Goal: Information Seeking & Learning: Learn about a topic

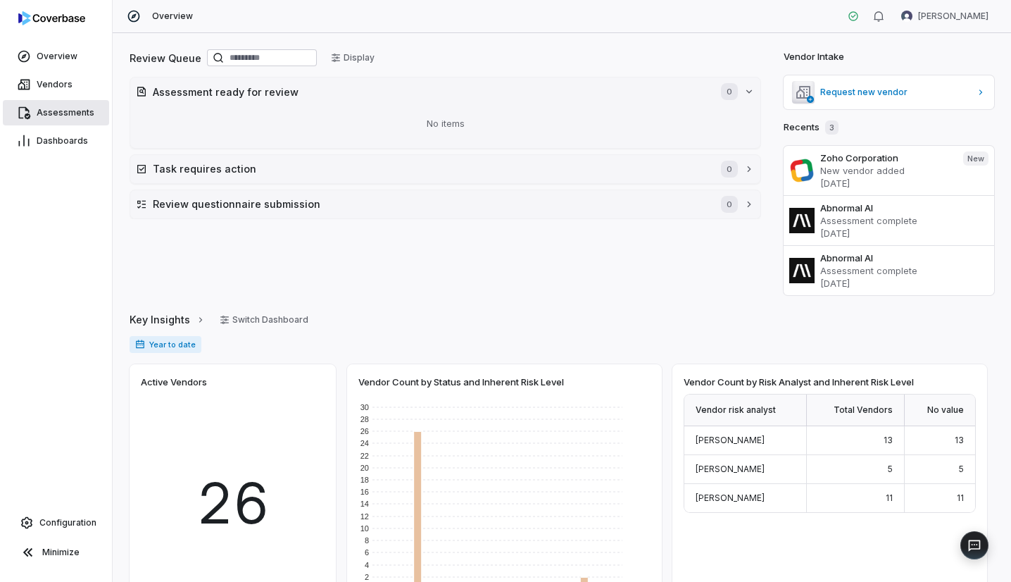
click at [55, 113] on span "Assessments" at bounding box center [66, 112] width 58 height 11
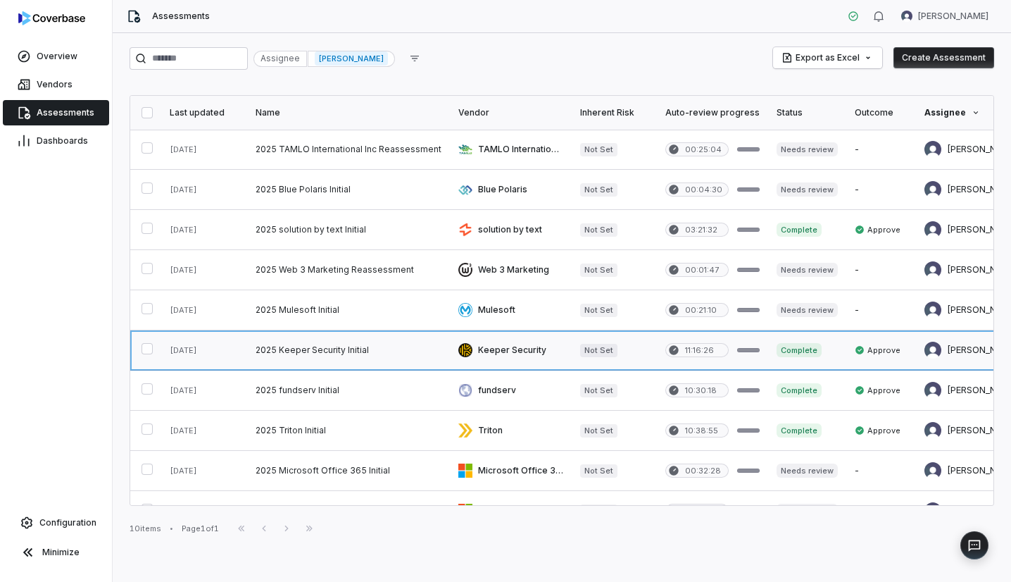
click at [313, 347] on link at bounding box center [348, 349] width 203 height 39
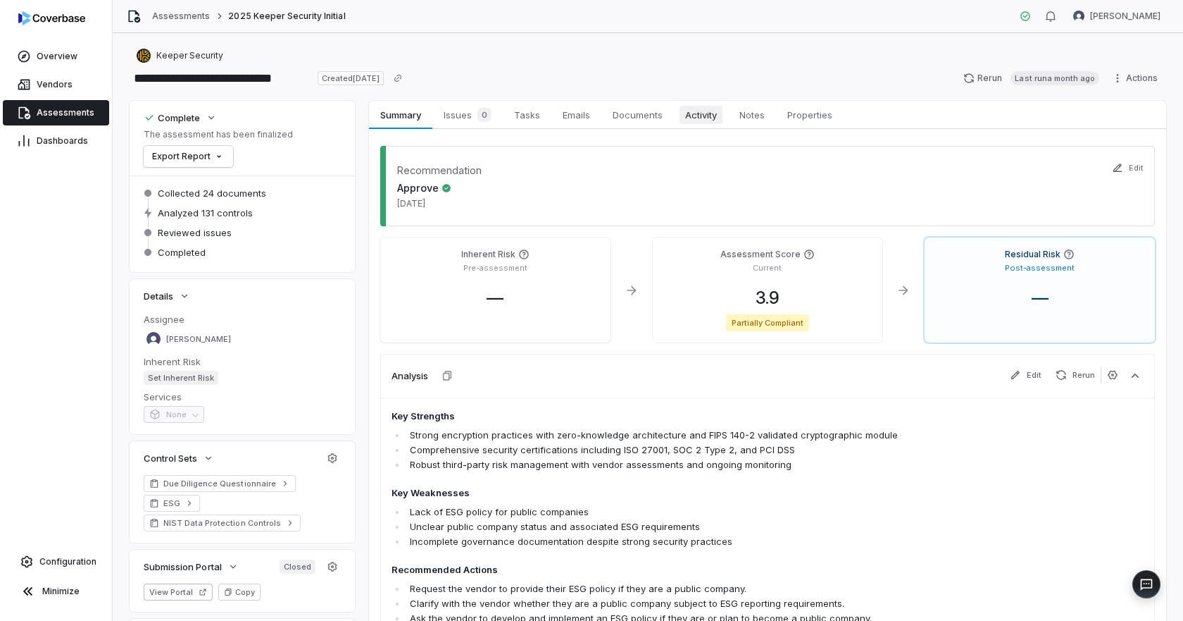
click at [691, 119] on span "Activity" at bounding box center [701, 115] width 43 height 18
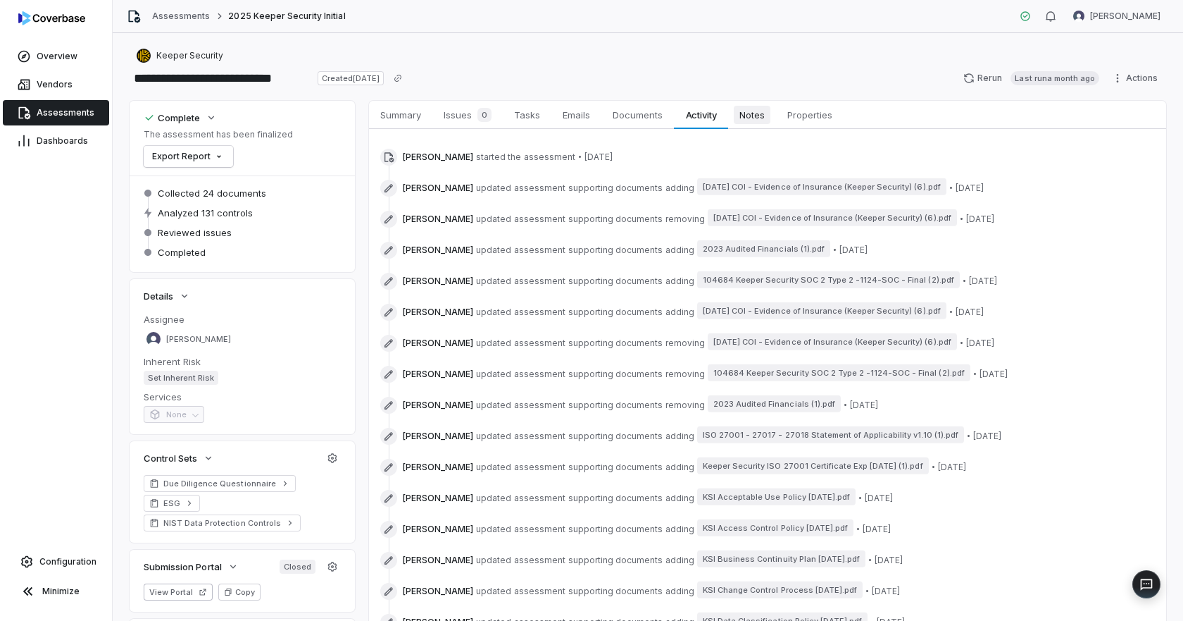
click at [742, 114] on span "Notes" at bounding box center [752, 115] width 37 height 18
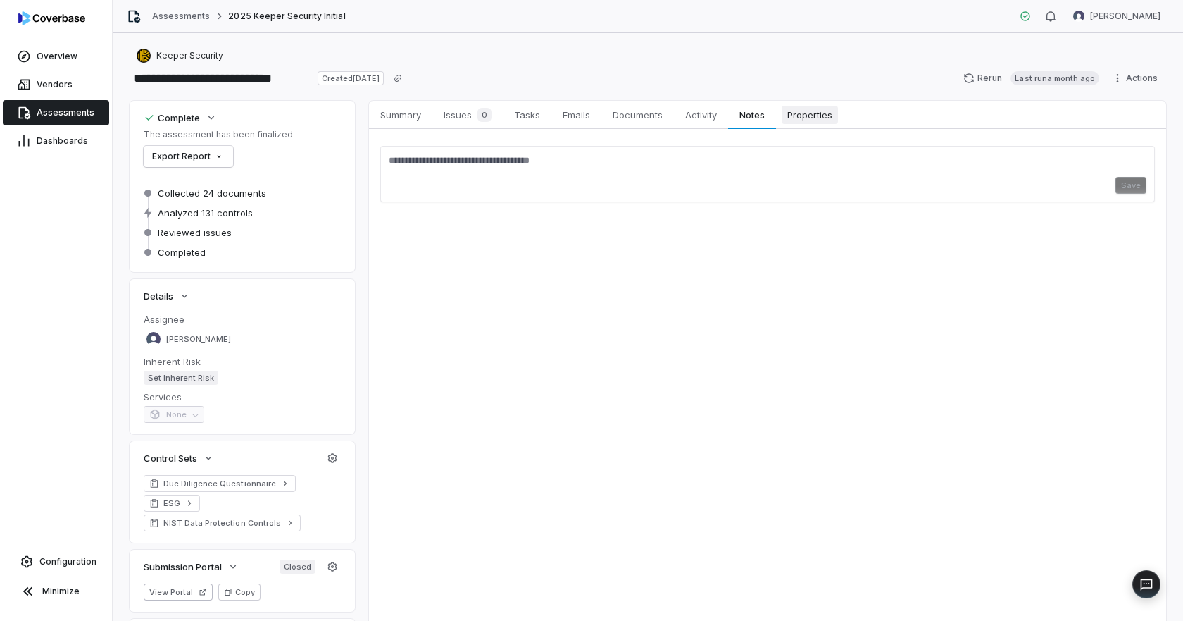
click at [807, 125] on link "Properties Properties" at bounding box center [810, 115] width 68 height 28
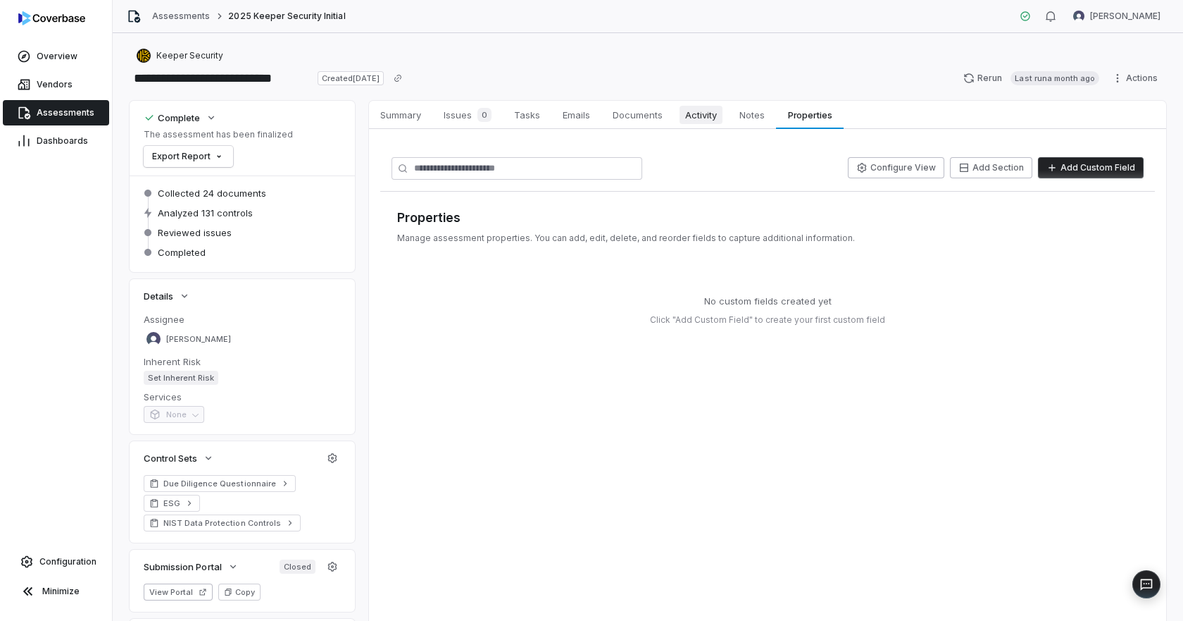
click at [716, 116] on span "Activity" at bounding box center [701, 115] width 43 height 18
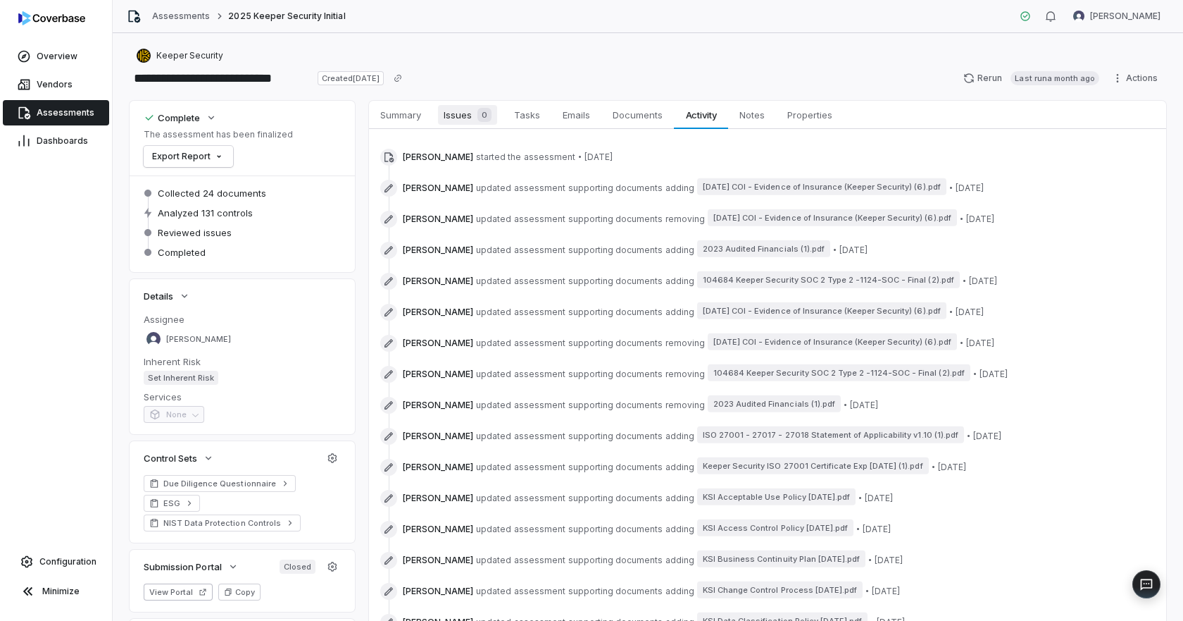
click at [461, 116] on span "Issues 0" at bounding box center [467, 115] width 59 height 20
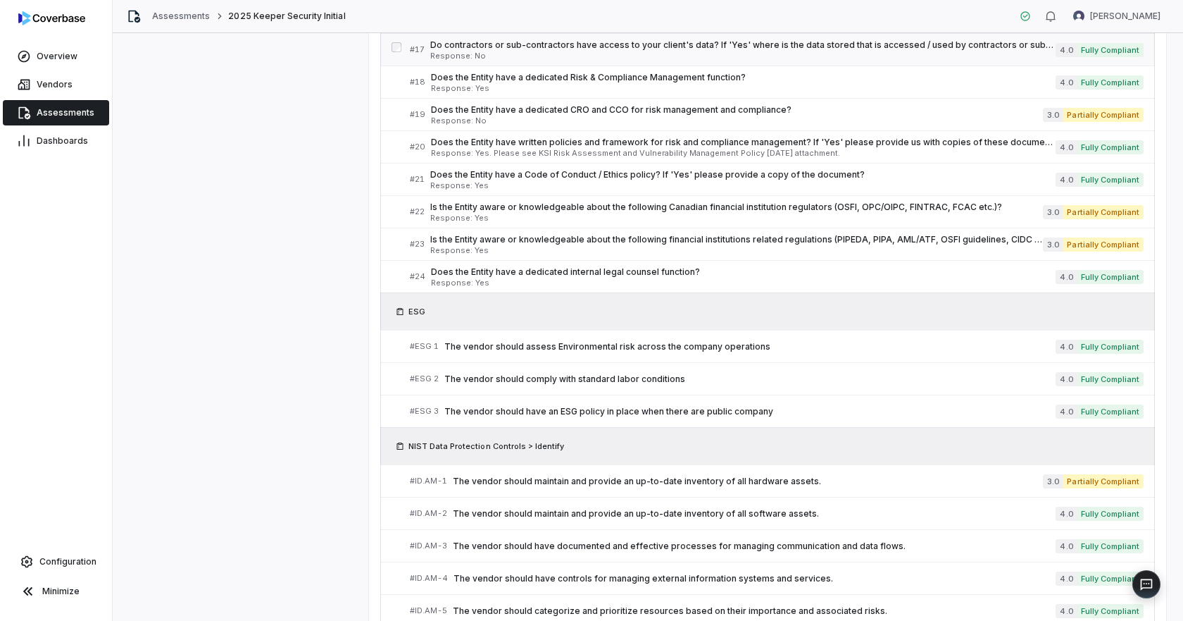
scroll to position [789, 0]
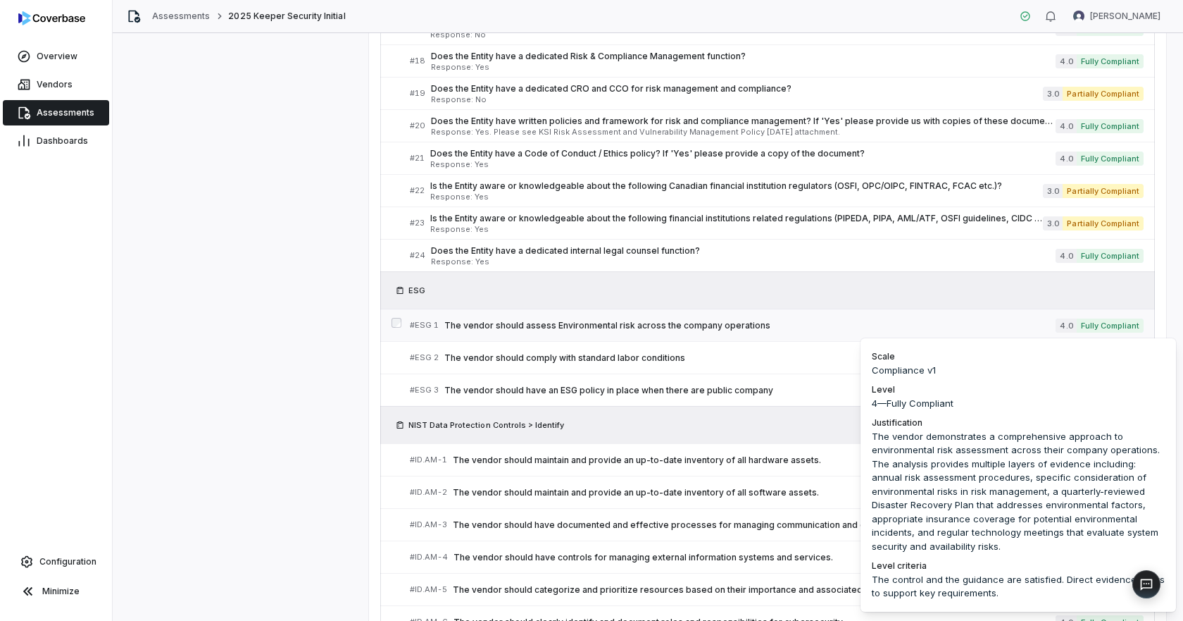
click at [1011, 330] on span "Fully Compliant" at bounding box center [1110, 325] width 67 height 14
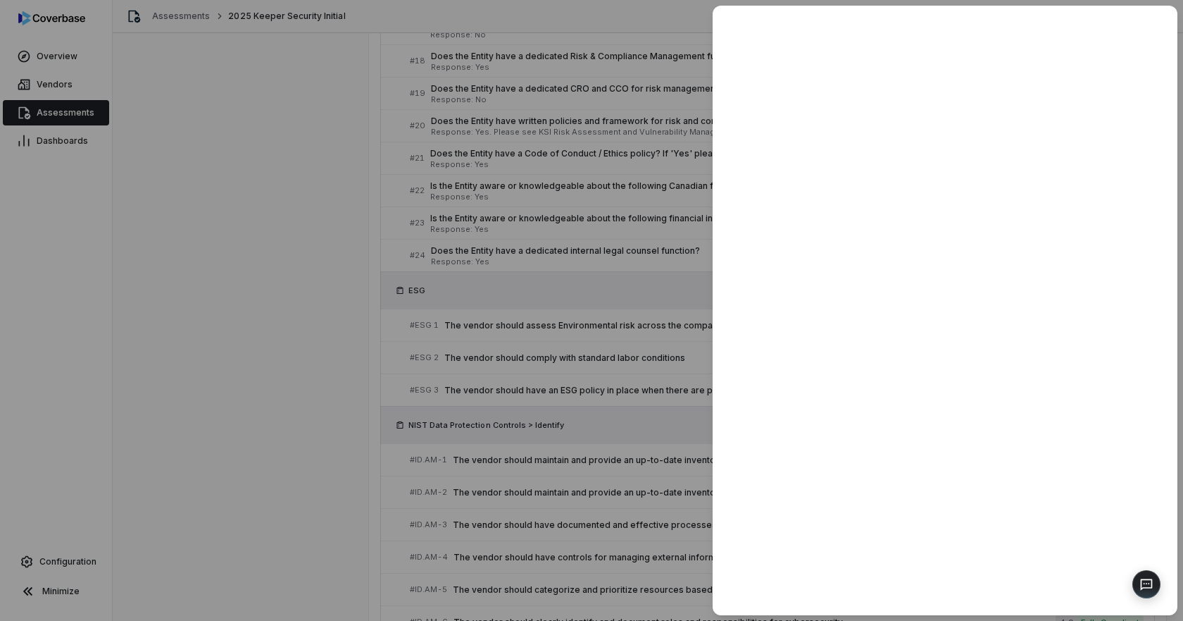
click at [690, 423] on div at bounding box center [591, 310] width 1183 height 621
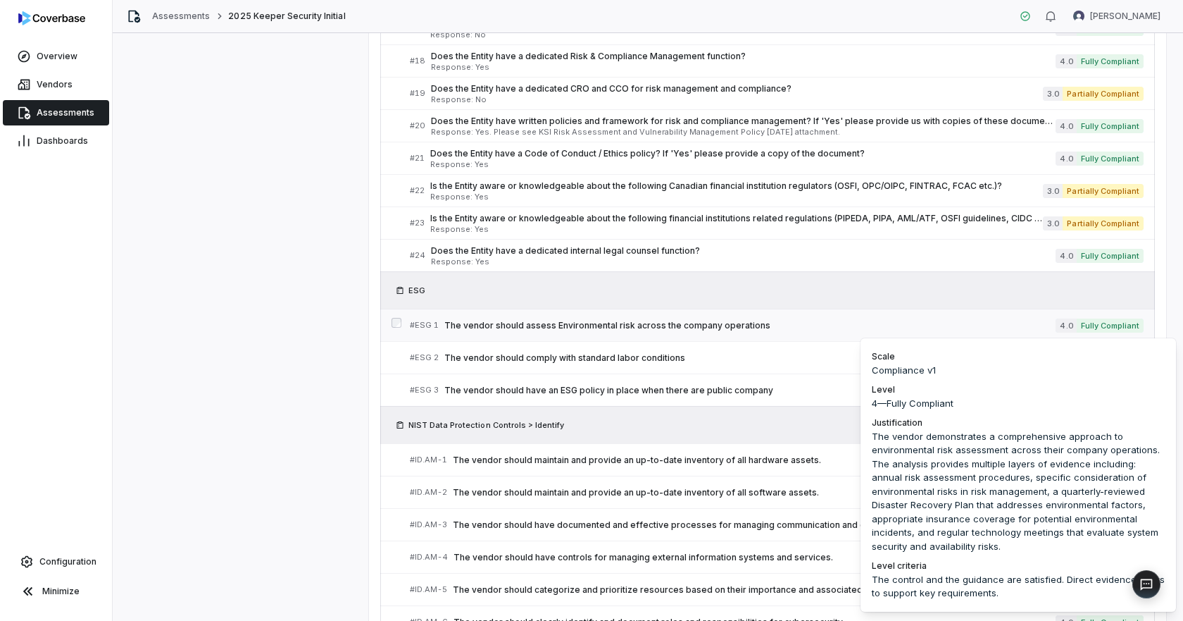
click at [1011, 326] on span "Fully Compliant" at bounding box center [1110, 325] width 67 height 14
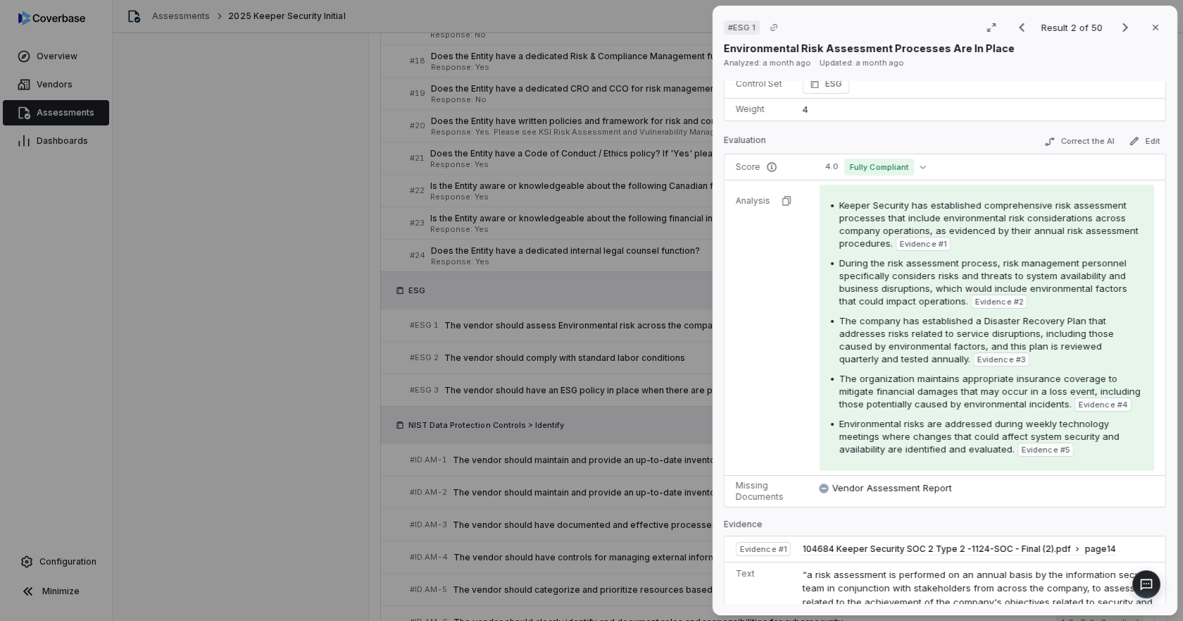
scroll to position [141, 0]
drag, startPoint x: 1145, startPoint y: 28, endPoint x: 982, endPoint y: 32, distance: 162.7
click at [1011, 28] on icon "button" at bounding box center [1155, 27] width 11 height 11
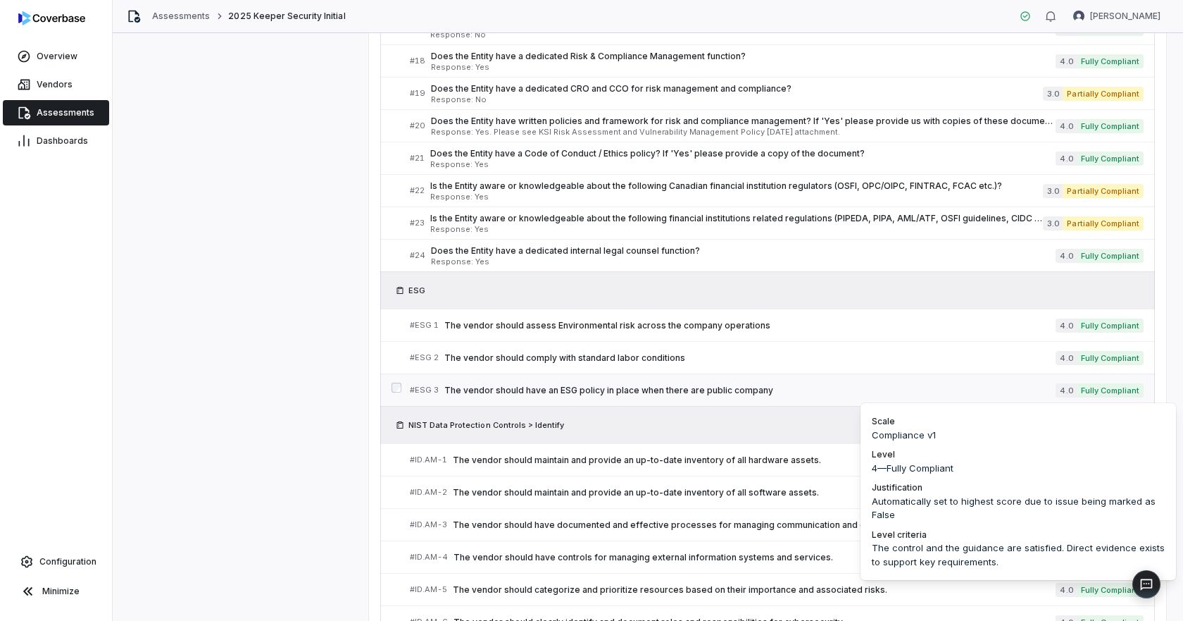
click at [1011, 390] on span "Fully Compliant" at bounding box center [1110, 390] width 67 height 14
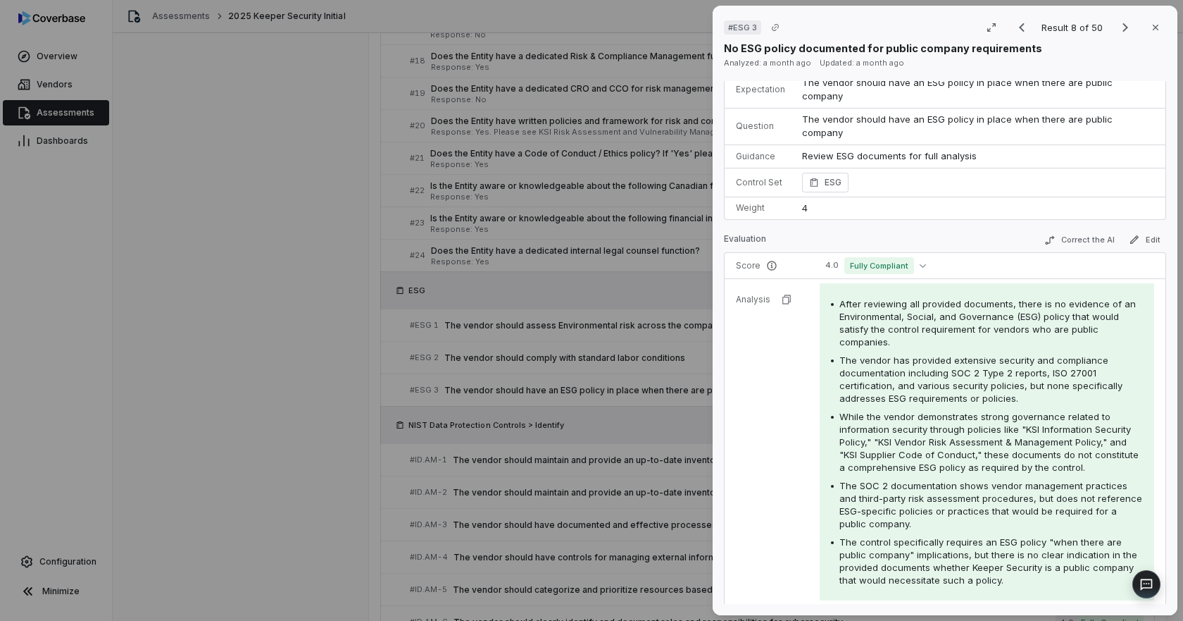
scroll to position [141, 0]
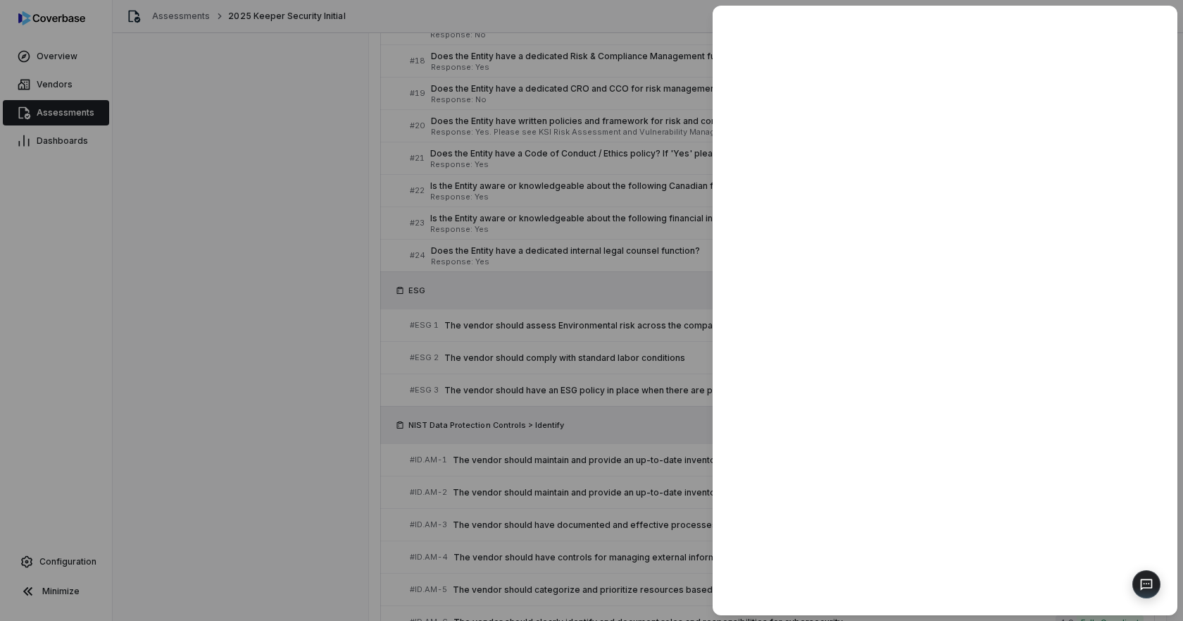
click at [649, 287] on div at bounding box center [591, 310] width 1183 height 621
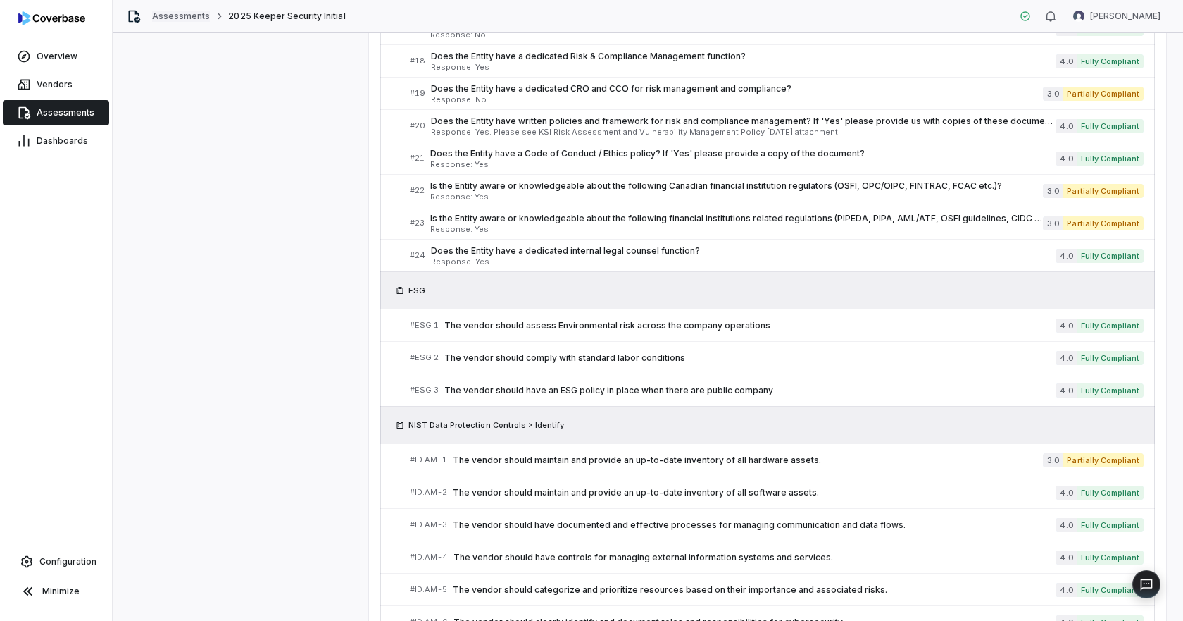
click at [194, 18] on link "Assessments" at bounding box center [181, 16] width 58 height 11
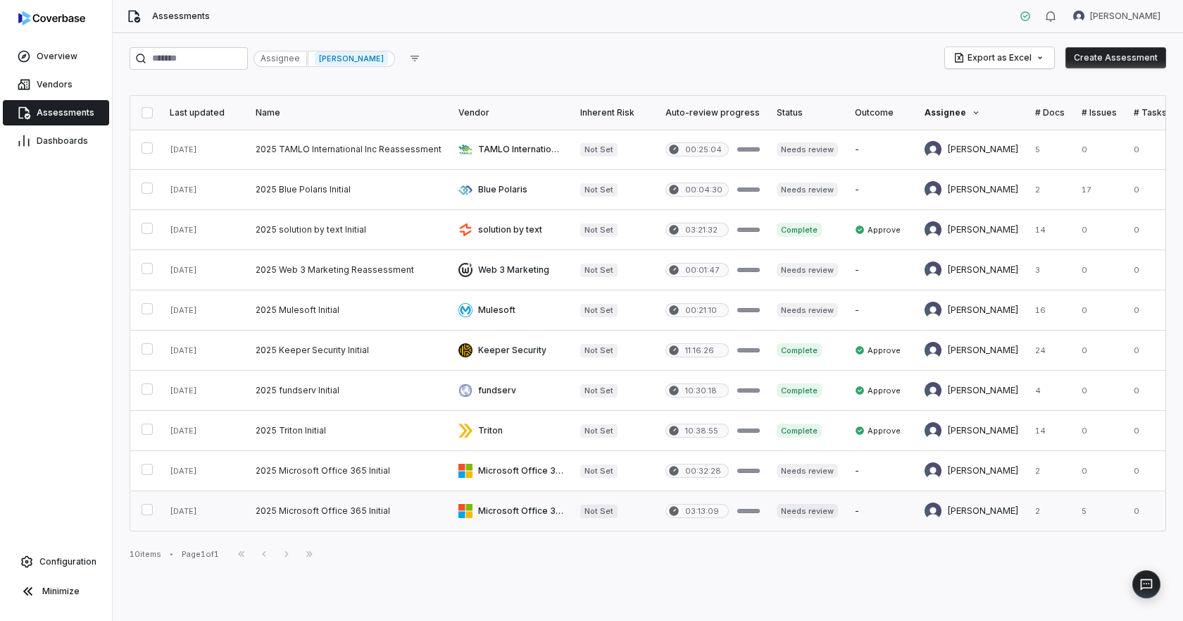
click at [480, 505] on link at bounding box center [511, 510] width 122 height 39
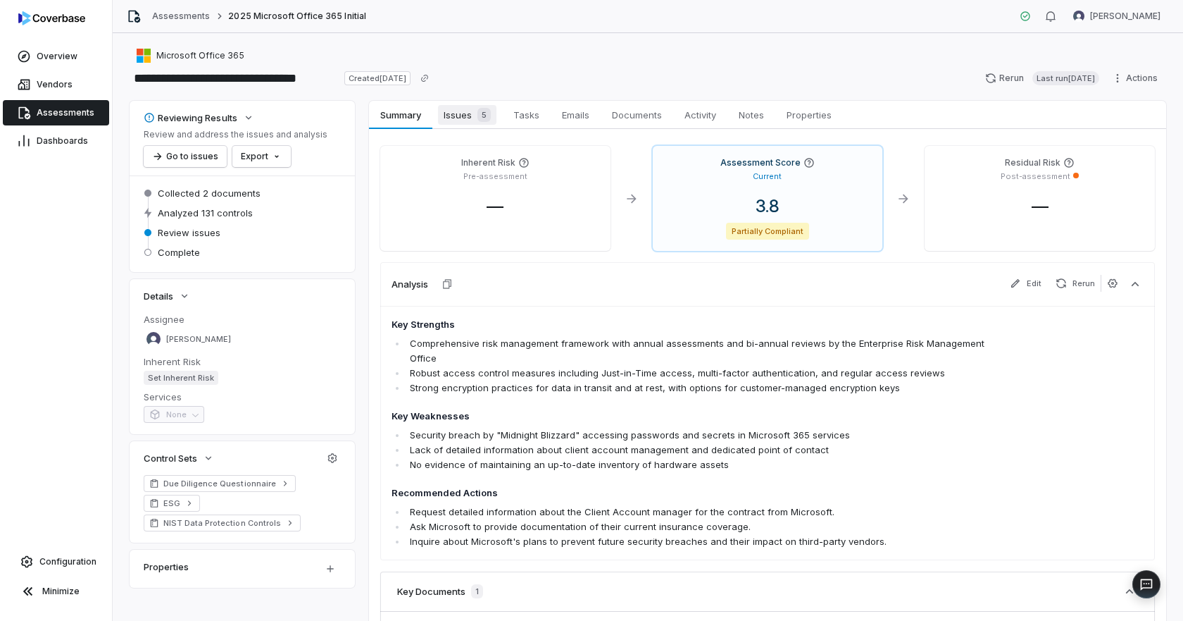
click at [460, 122] on span "Issues 5" at bounding box center [467, 115] width 58 height 20
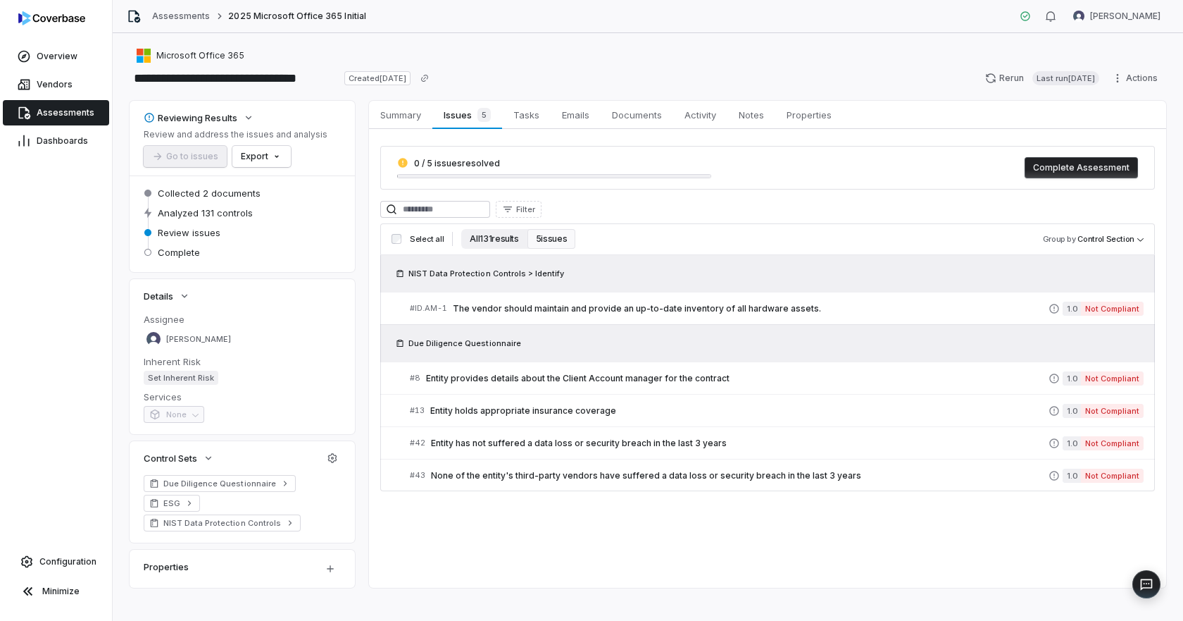
click at [483, 241] on button "All 131 results" at bounding box center [494, 239] width 66 height 20
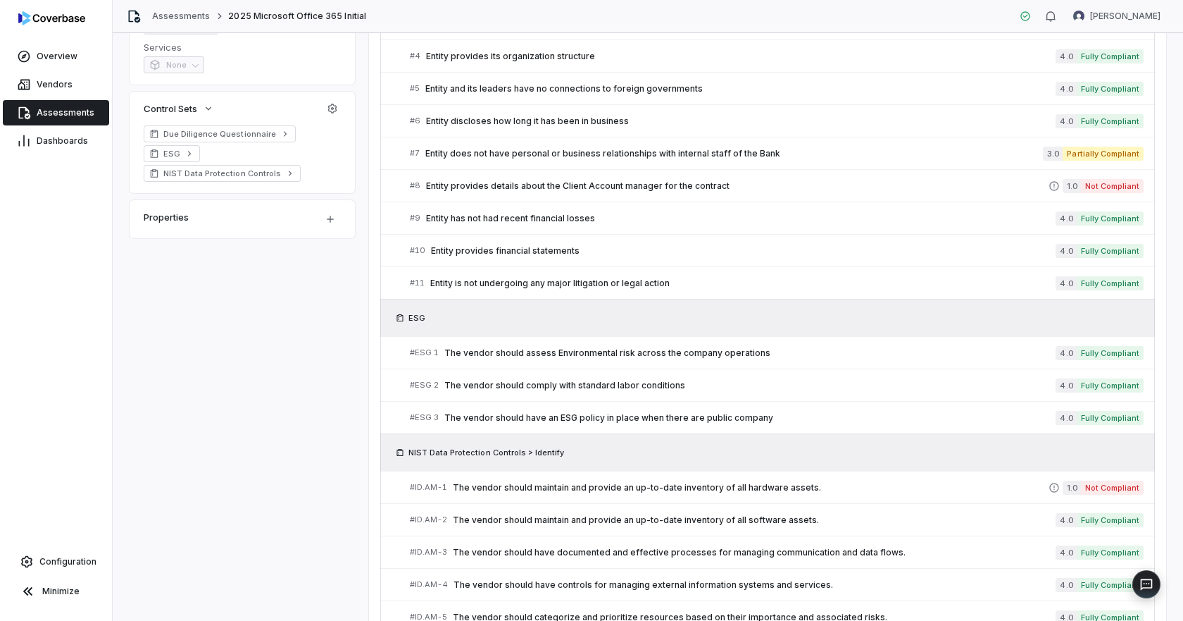
scroll to position [352, 0]
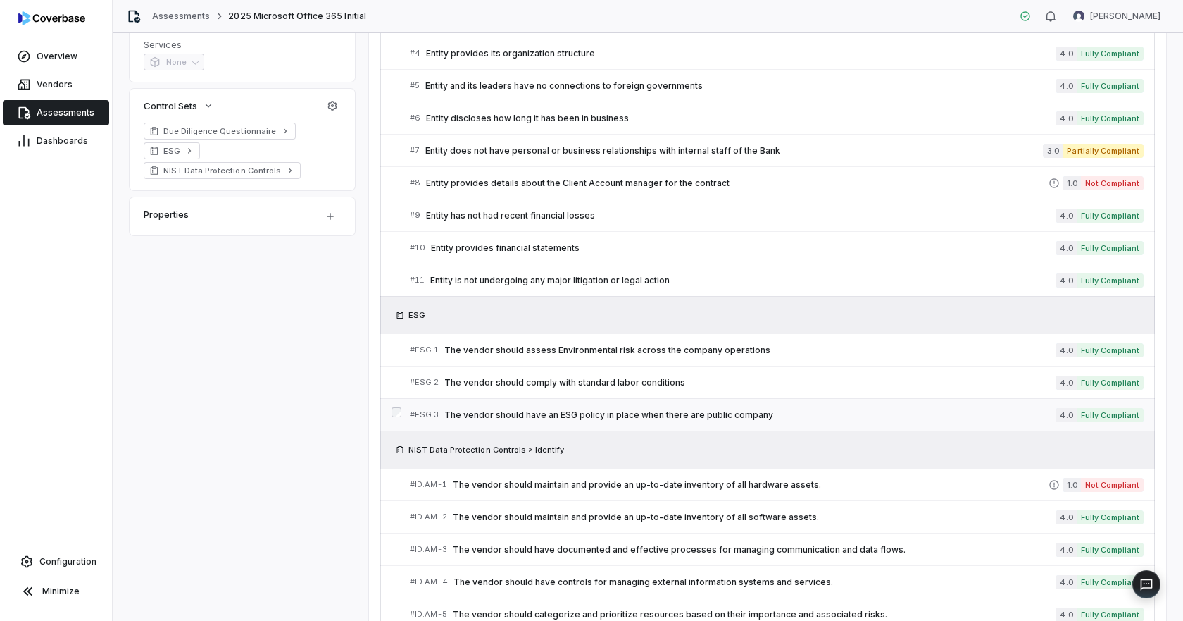
click at [626, 416] on span "The vendor should have an ESG policy in place when there are public company" at bounding box center [749, 414] width 611 height 11
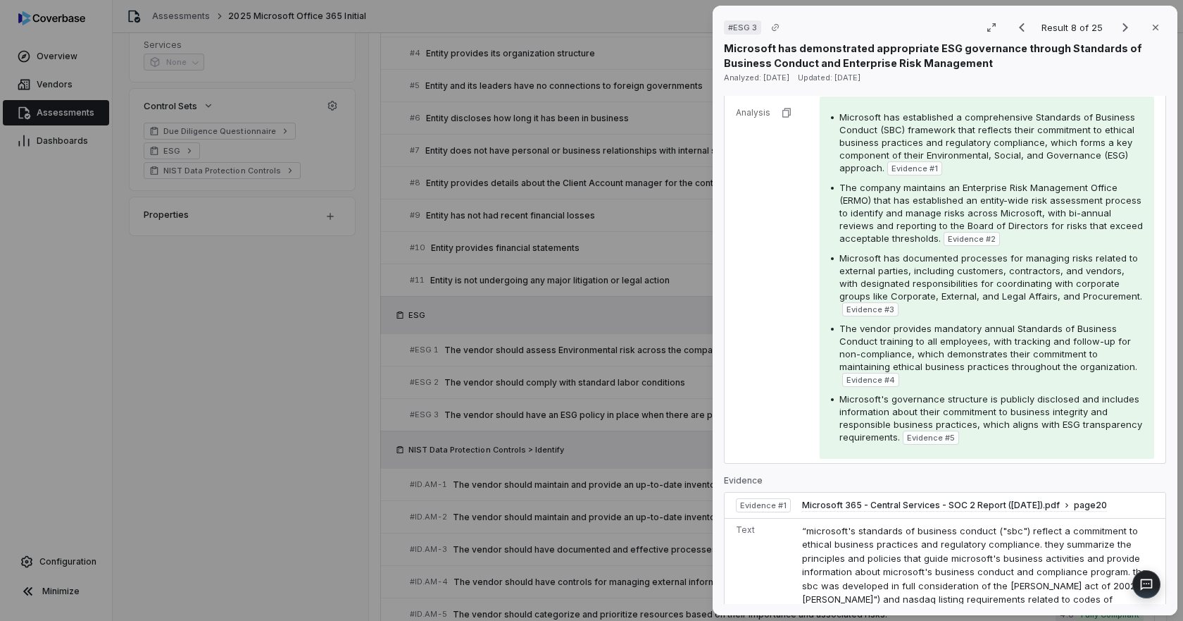
scroll to position [282, 0]
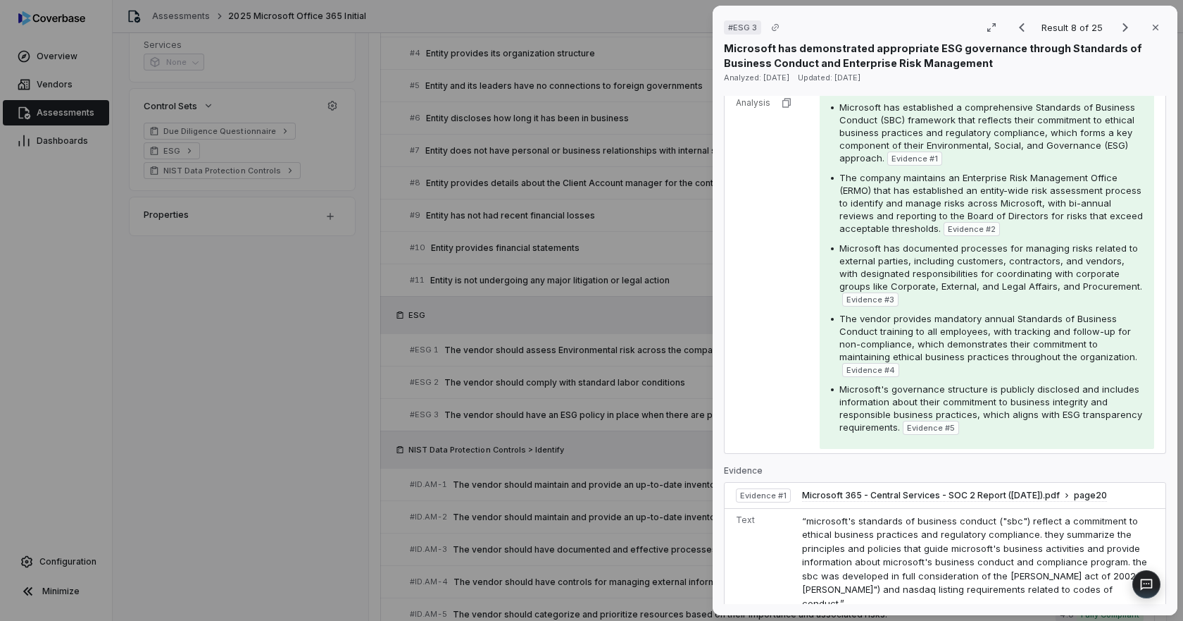
click at [282, 333] on div "# ESG 3 Result 8 of 25 Close Microsoft has demonstrated appropriate ESG governa…" at bounding box center [591, 310] width 1183 height 621
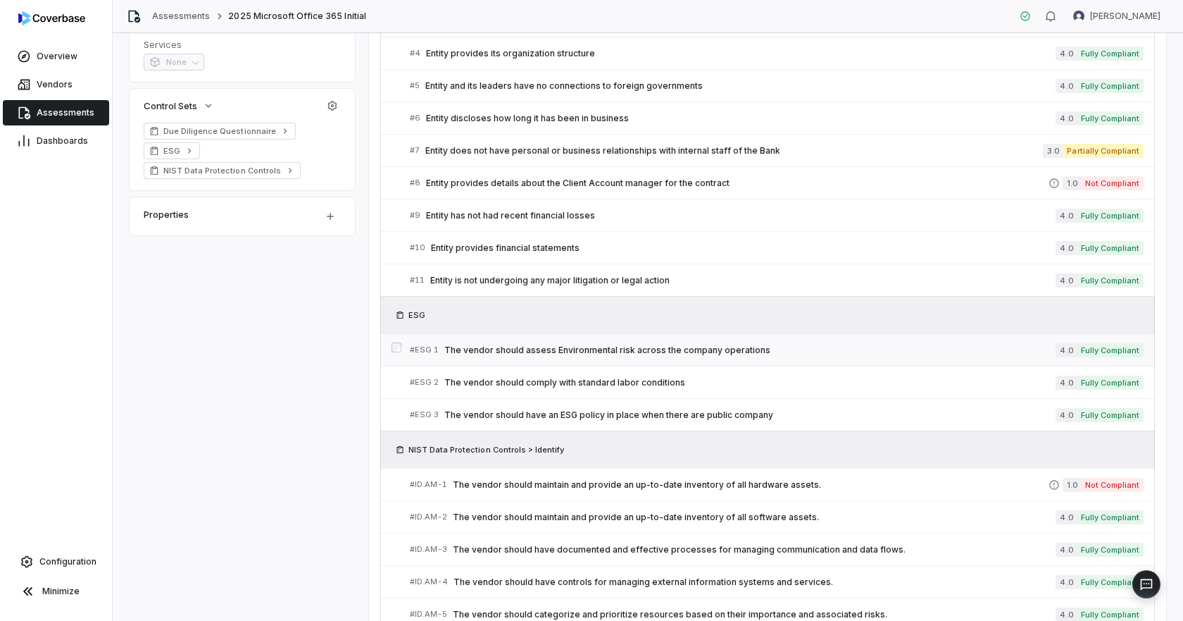
click at [597, 351] on span "The vendor should assess Environmental risk across the company operations" at bounding box center [749, 349] width 611 height 11
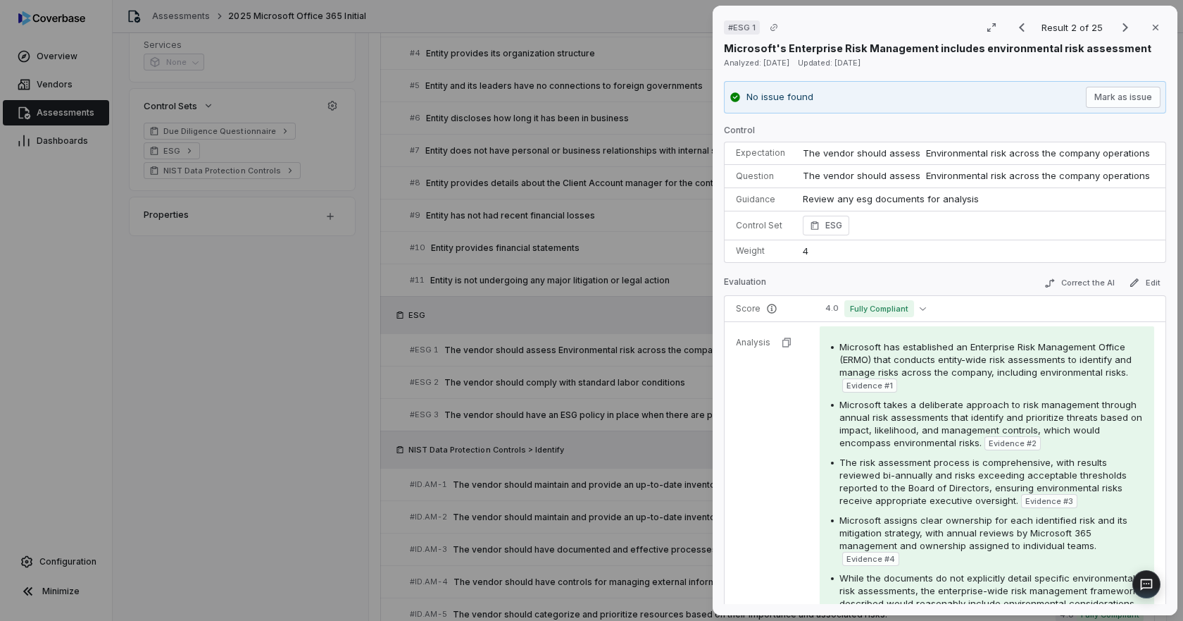
click at [236, 371] on div "# ESG 1 Result 2 of 25 Close Microsoft's Enterprise Risk Management includes en…" at bounding box center [591, 310] width 1183 height 621
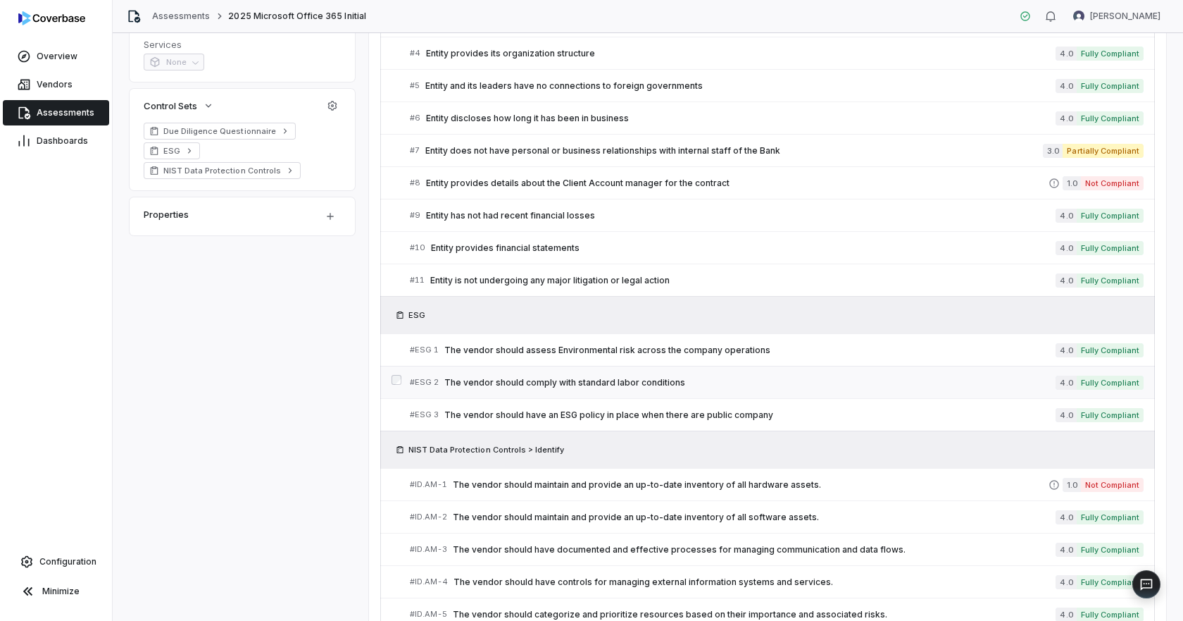
click at [623, 382] on span "The vendor should comply with standard labor conditions" at bounding box center [749, 382] width 611 height 11
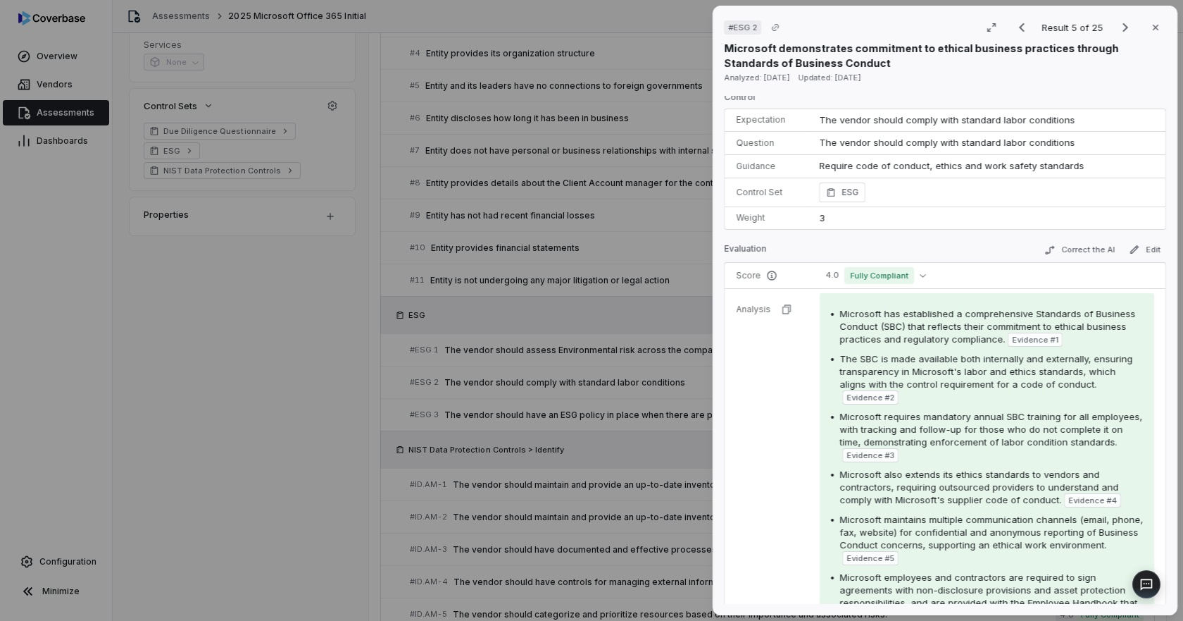
scroll to position [70, 0]
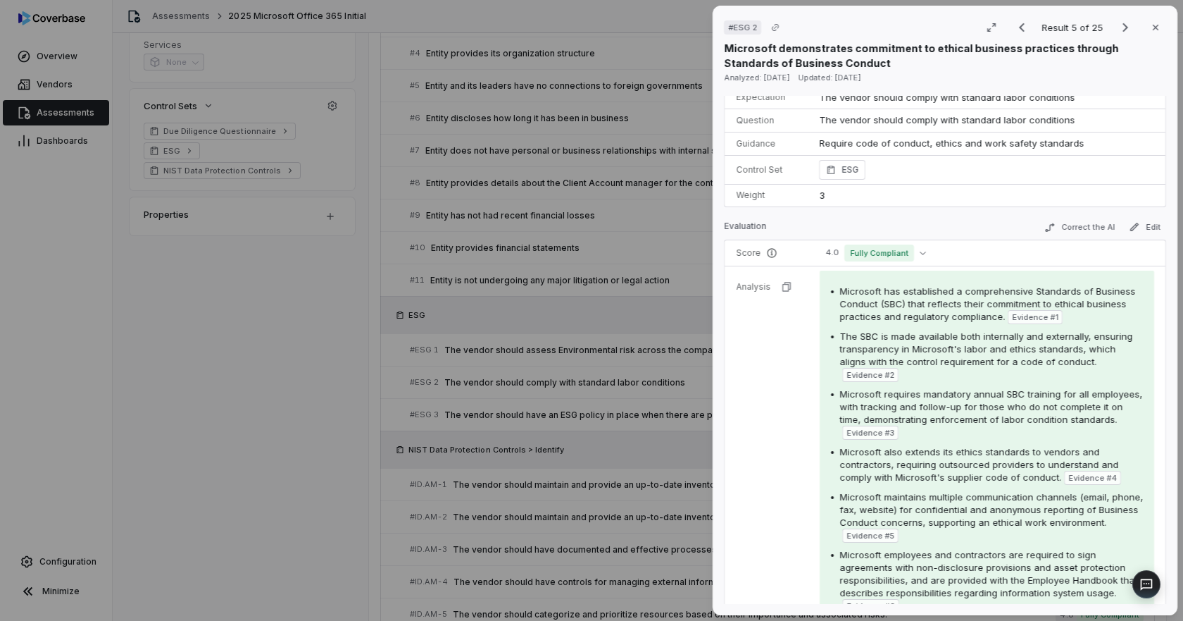
drag, startPoint x: 996, startPoint y: 502, endPoint x: 1050, endPoint y: 461, distance: 67.5
click at [1011, 461] on span "Microsoft also extends its ethics standards to vendors and contractors, requiri…" at bounding box center [979, 464] width 279 height 37
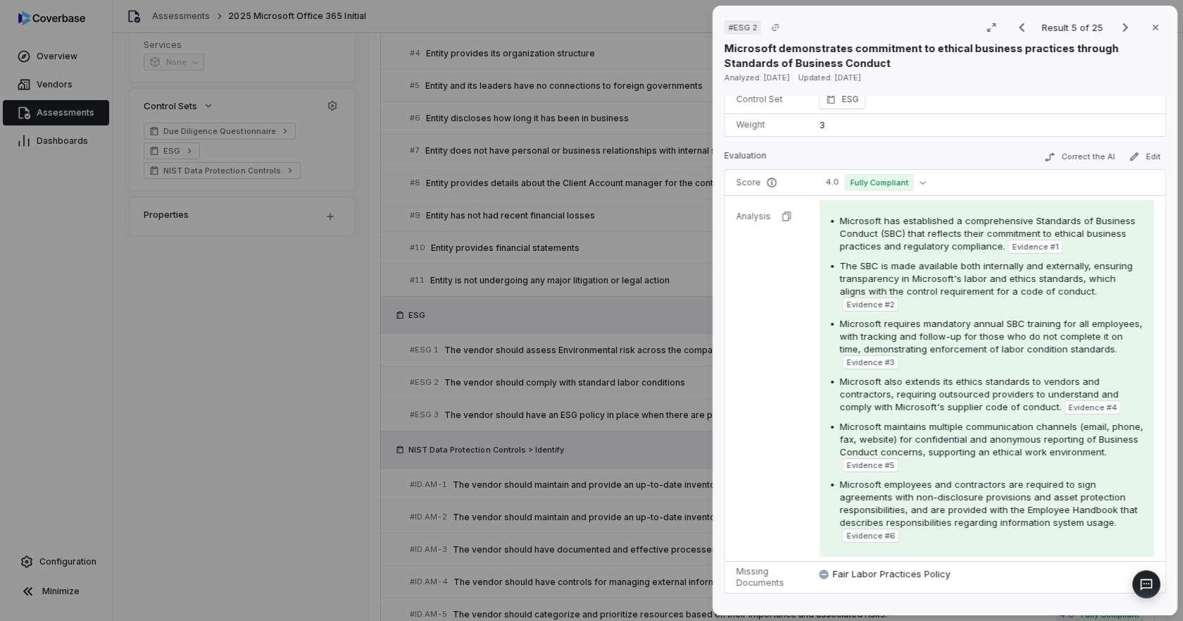
click at [1011, 415] on div "Microsoft has established a comprehensive Standards of Business Conduct (SBC) t…" at bounding box center [987, 378] width 312 height 328
click at [957, 461] on div "Microsoft maintains multiple communication channels (email, phone, fax, website…" at bounding box center [992, 446] width 304 height 52
click at [1011, 468] on div "Microsoft maintains multiple communication channels (email, phone, fax, website…" at bounding box center [992, 446] width 304 height 52
click at [887, 457] on span "Microsoft maintains multiple communication channels (email, phone, fax, website…" at bounding box center [992, 439] width 304 height 37
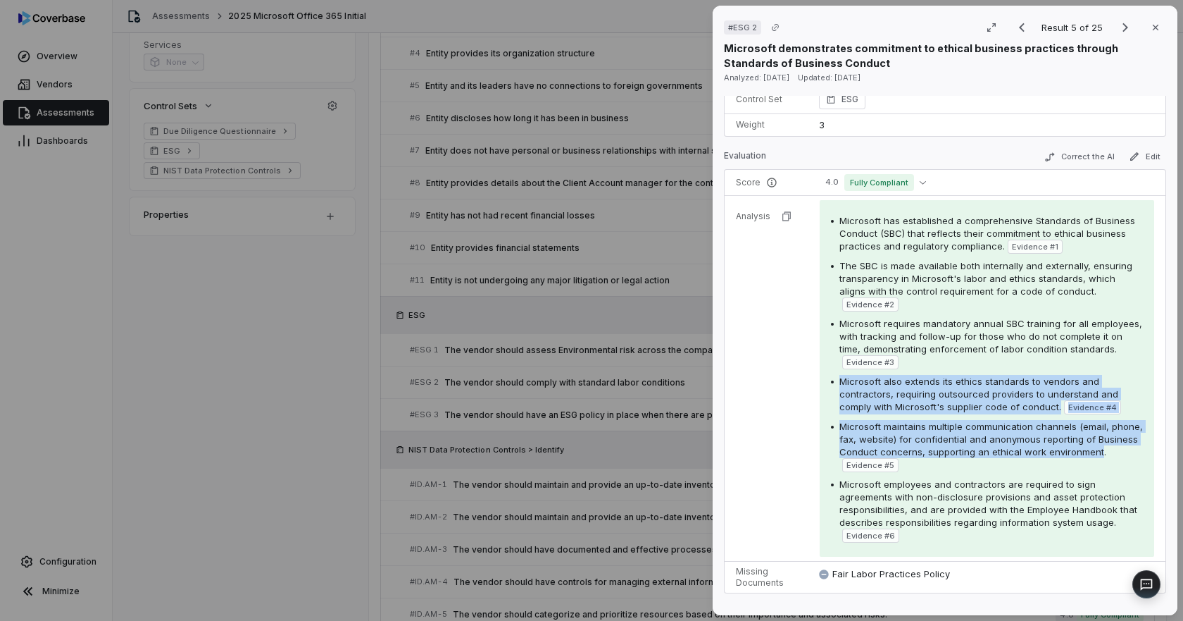
drag, startPoint x: 891, startPoint y: 463, endPoint x: 831, endPoint y: 378, distance: 104.2
click at [831, 378] on div "Microsoft has established a comprehensive Standards of Business Conduct (SBC) t…" at bounding box center [987, 378] width 312 height 328
copy div "Microsoft also extends its ethics standards to vendors and contractors, requiri…"
drag, startPoint x: 1150, startPoint y: 25, endPoint x: 635, endPoint y: 301, distance: 584.3
click at [1011, 25] on icon "button" at bounding box center [1155, 27] width 11 height 11
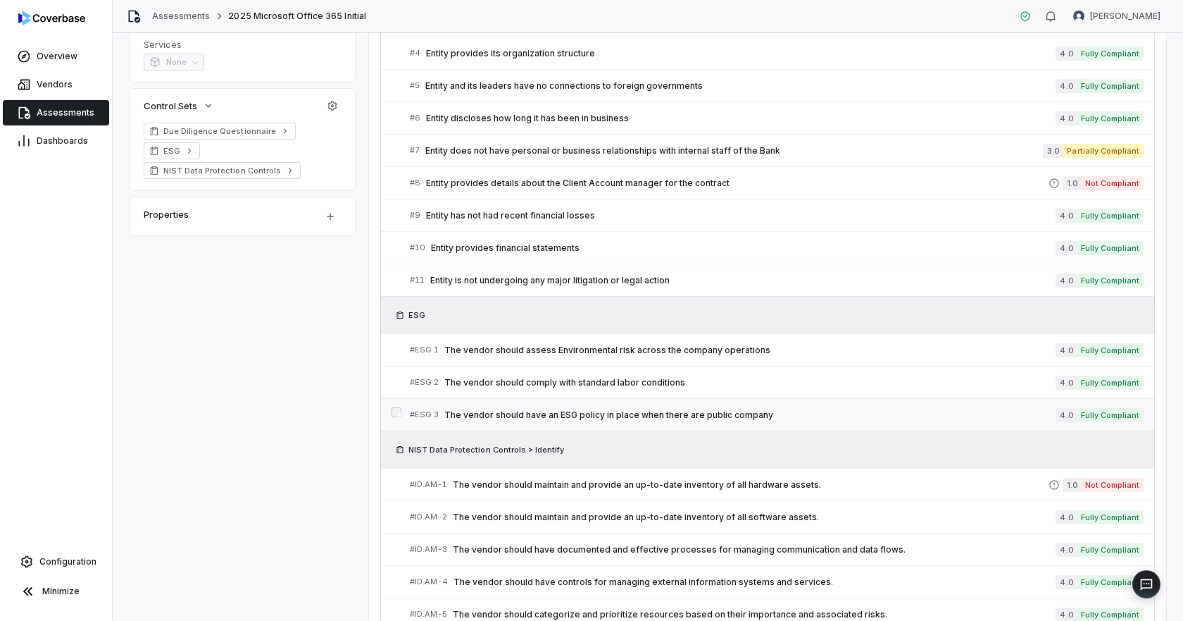
click at [683, 418] on span "The vendor should have an ESG policy in place when there are public company" at bounding box center [749, 414] width 611 height 11
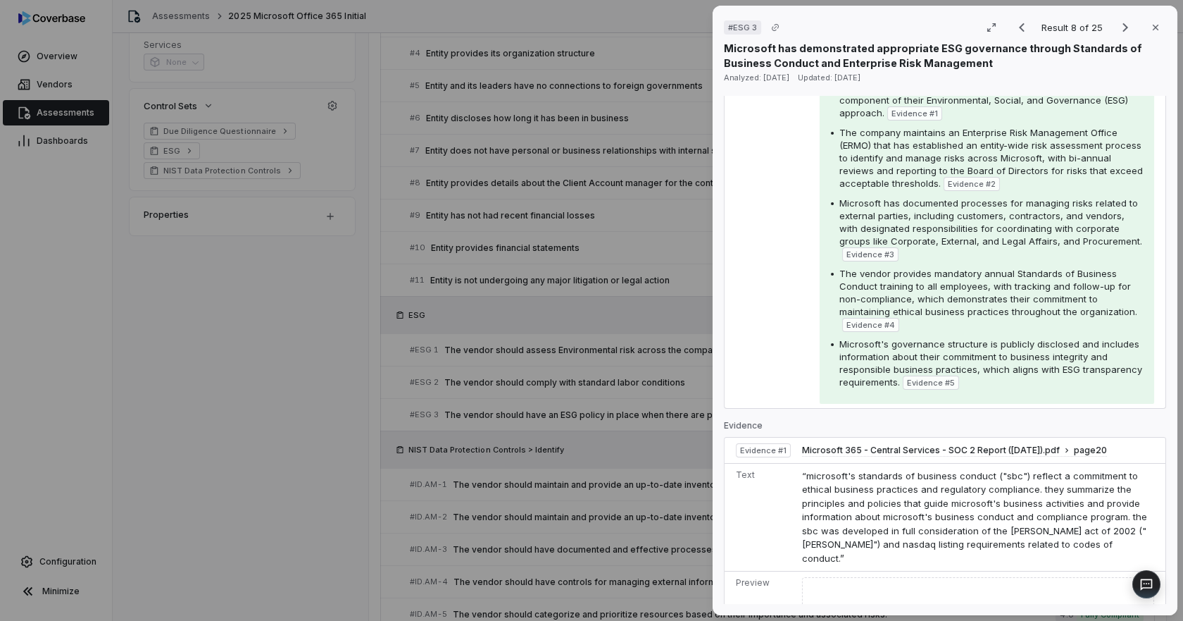
scroll to position [352, 0]
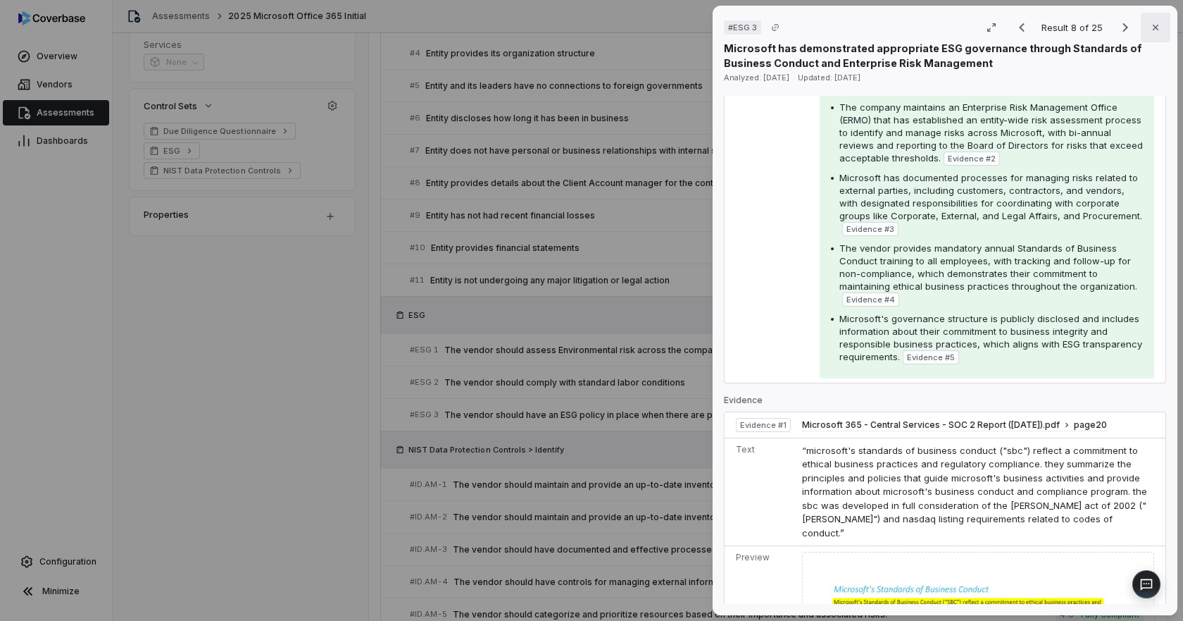
click at [1011, 20] on button "Close" at bounding box center [1156, 28] width 30 height 30
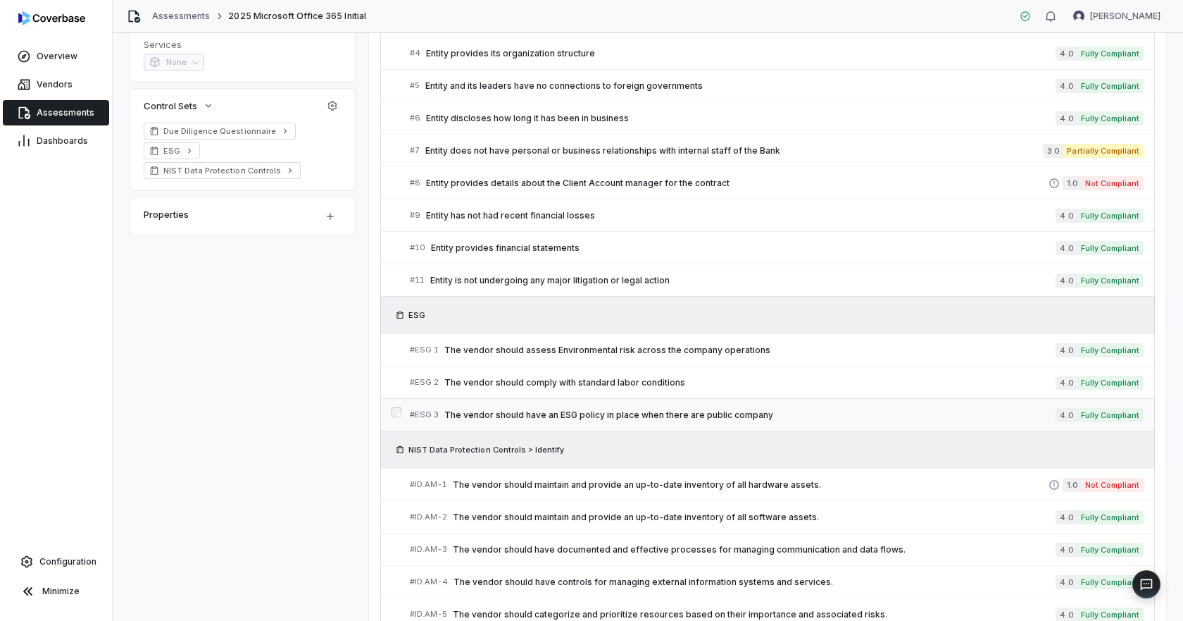
click at [576, 411] on span "The vendor should have an ESG policy in place when there are public company" at bounding box center [749, 414] width 611 height 11
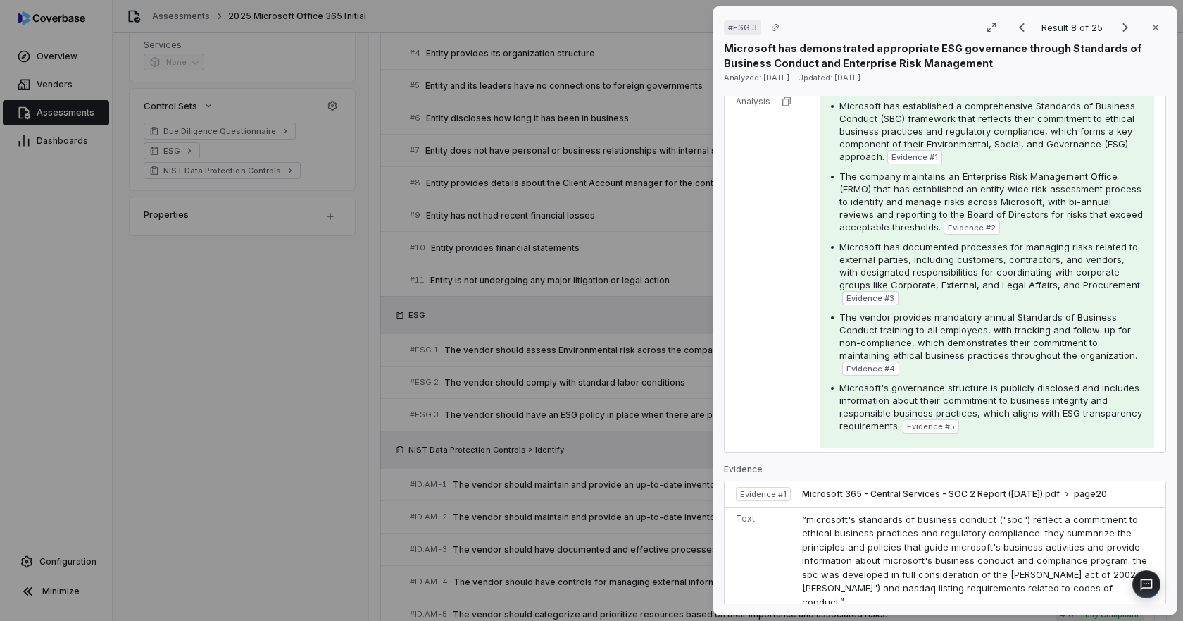
scroll to position [211, 0]
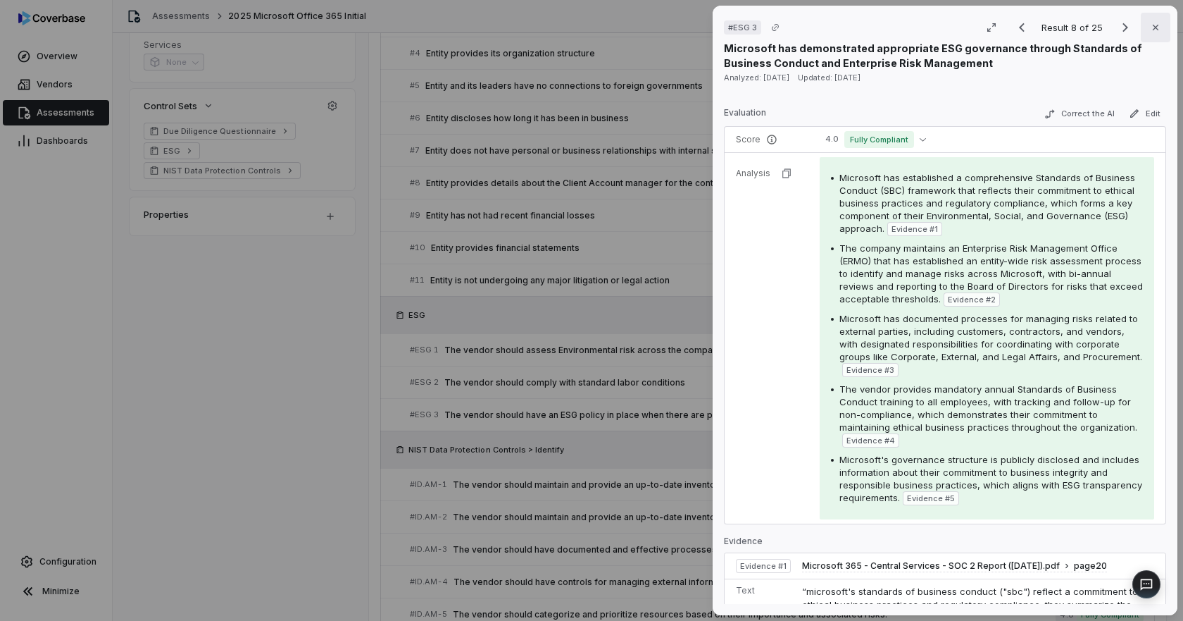
click at [1011, 29] on icon "button" at bounding box center [1156, 28] width 6 height 6
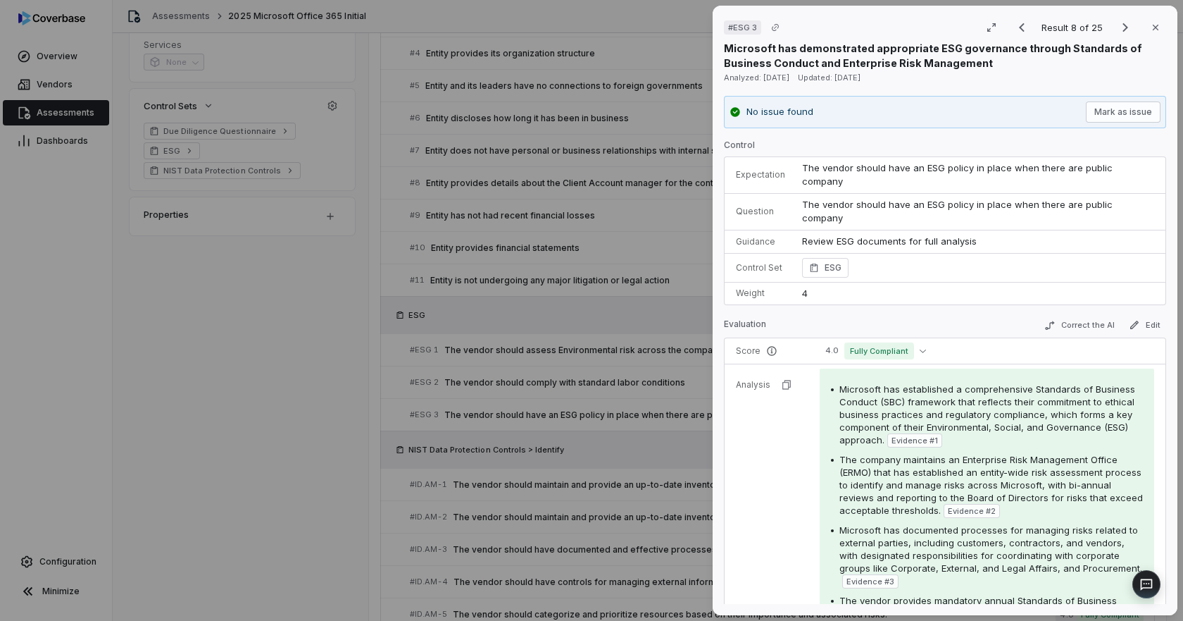
click at [237, 18] on div "# ESG 3 Result 8 of 25 Close Microsoft has demonstrated appropriate ESG governa…" at bounding box center [591, 310] width 1183 height 621
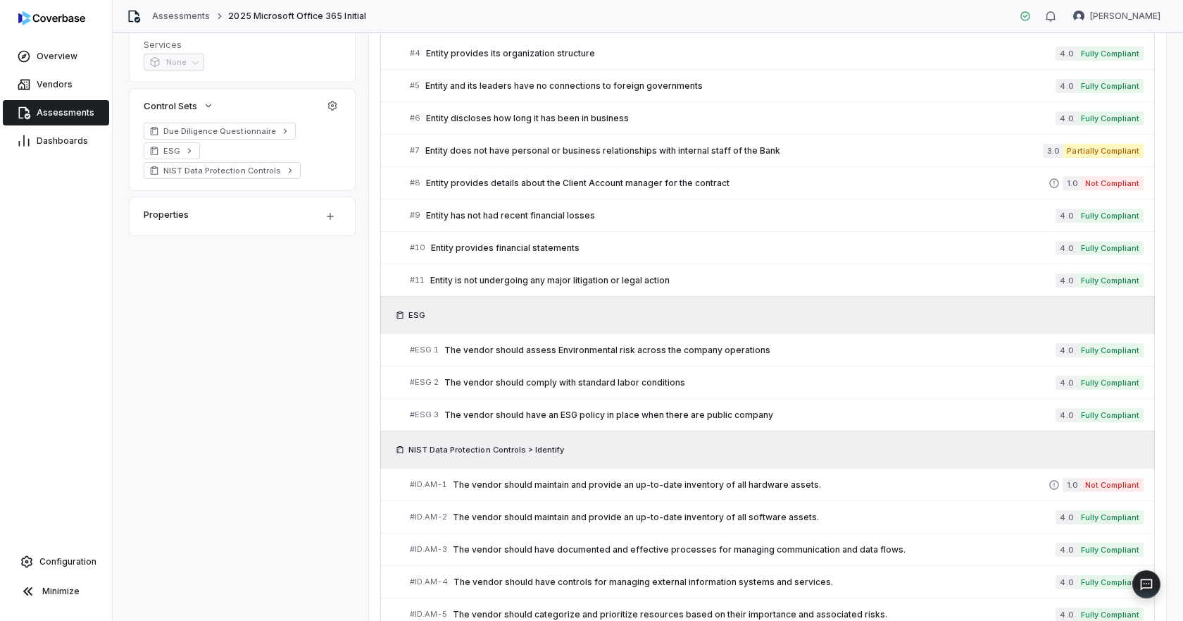
click at [239, 14] on span "2025 Microsoft Office 365 Initial" at bounding box center [296, 16] width 137 height 11
click at [185, 13] on link "Assessments" at bounding box center [181, 16] width 58 height 11
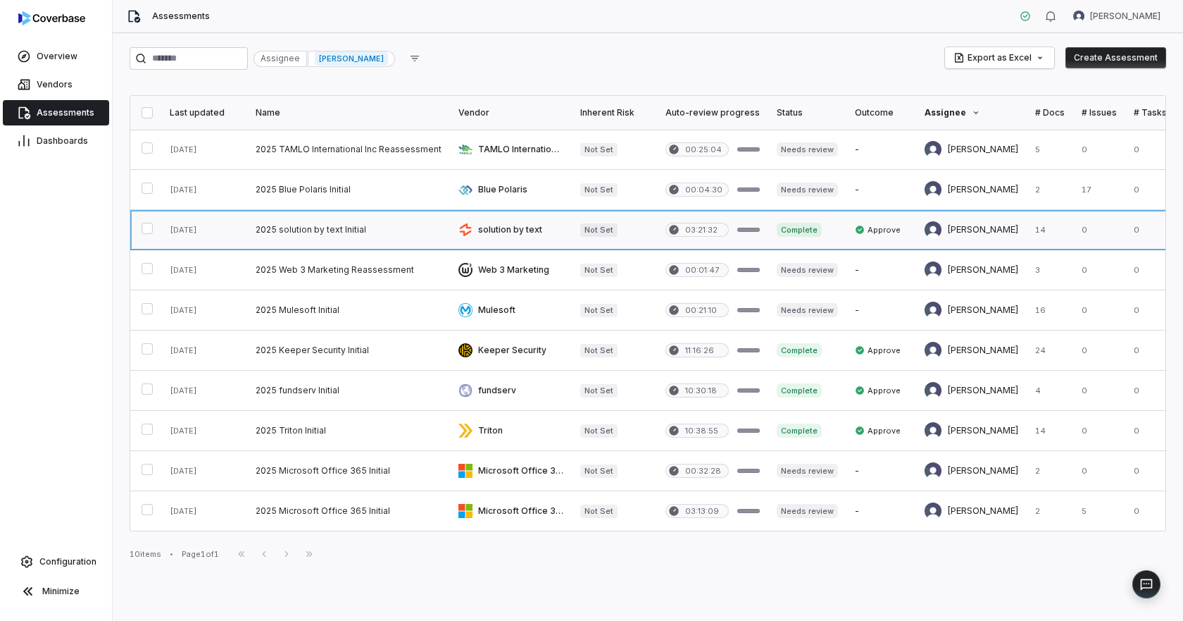
click at [288, 233] on link at bounding box center [348, 229] width 203 height 39
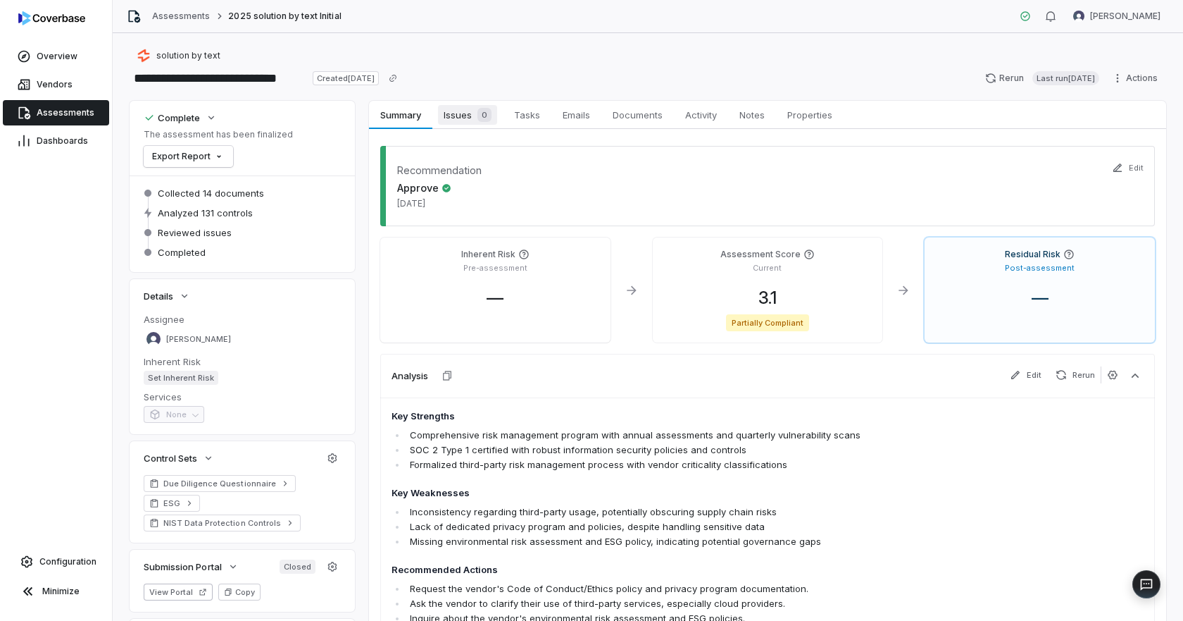
click at [467, 120] on span "Issues 0" at bounding box center [467, 115] width 59 height 20
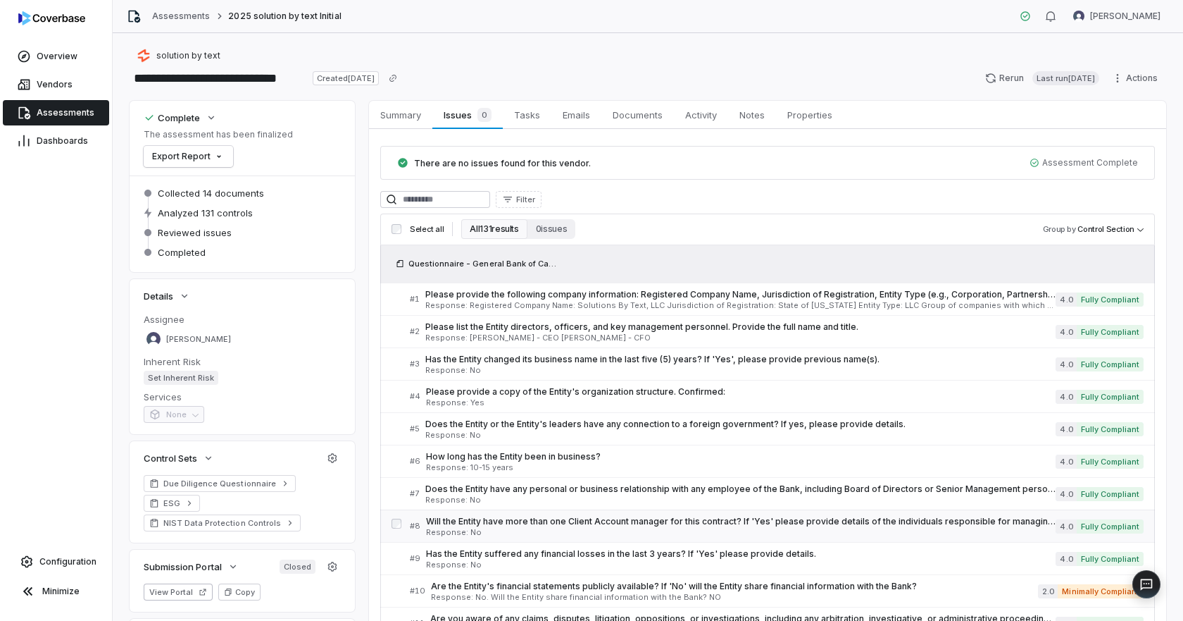
scroll to position [423, 0]
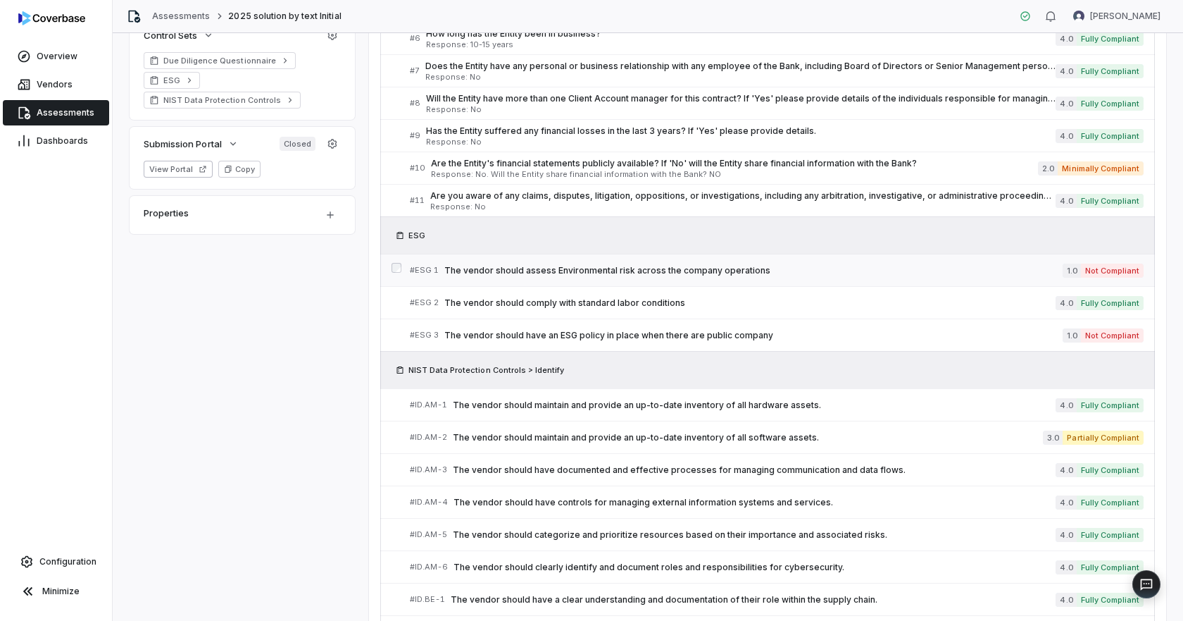
click at [507, 270] on span "The vendor should assess Environmental risk across the company operations" at bounding box center [753, 270] width 618 height 11
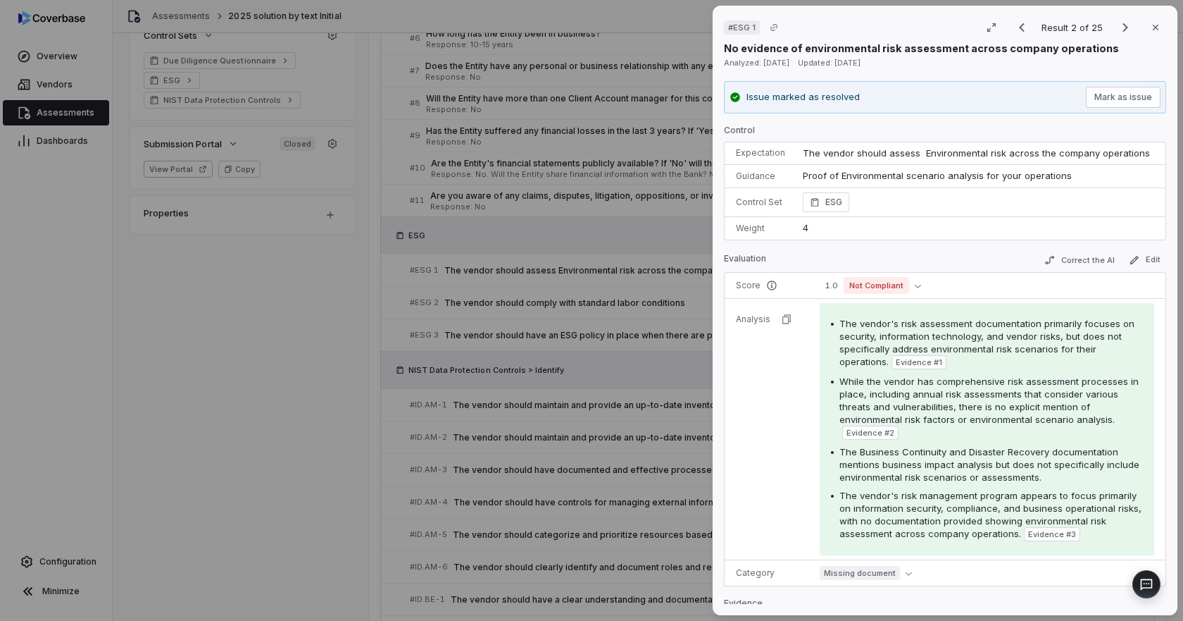
click at [566, 335] on div "# ESG 1 Result 2 of 25 Close No evidence of environmental risk assessment acros…" at bounding box center [591, 310] width 1183 height 621
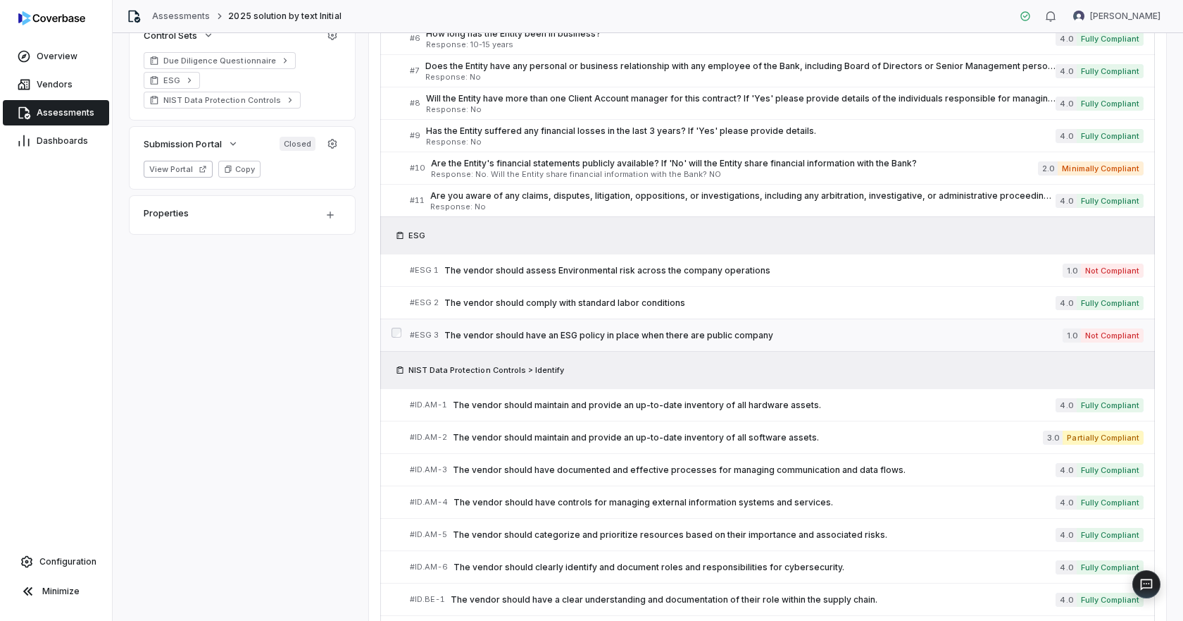
click at [566, 335] on span "The vendor should have an ESG policy in place when there are public company" at bounding box center [753, 335] width 618 height 11
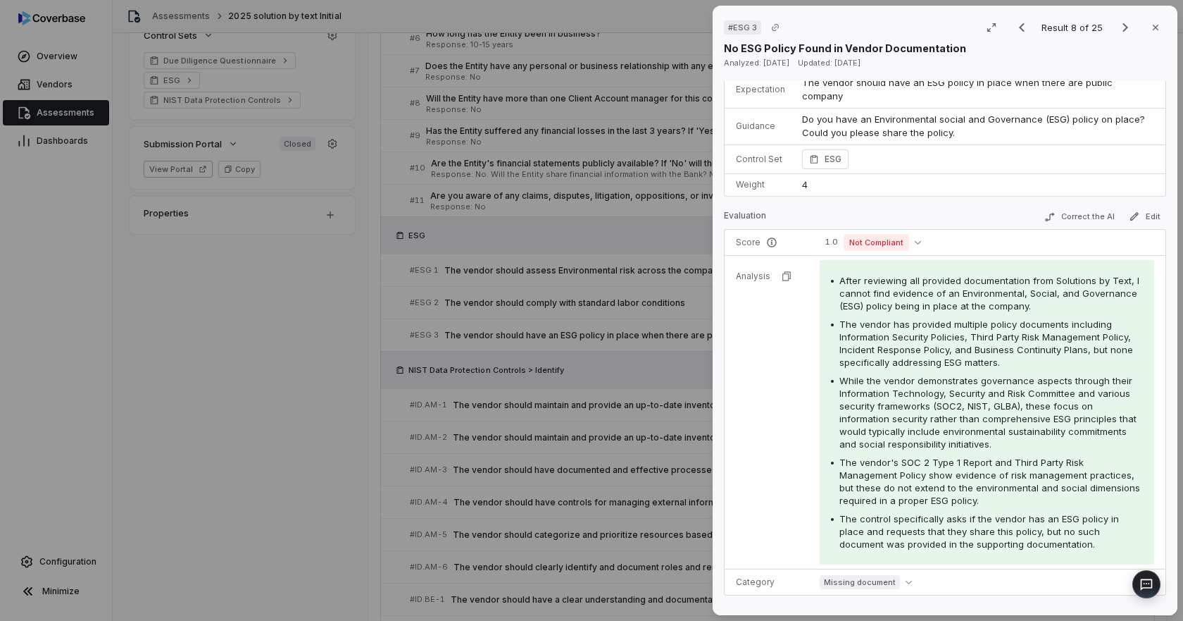
scroll to position [141, 0]
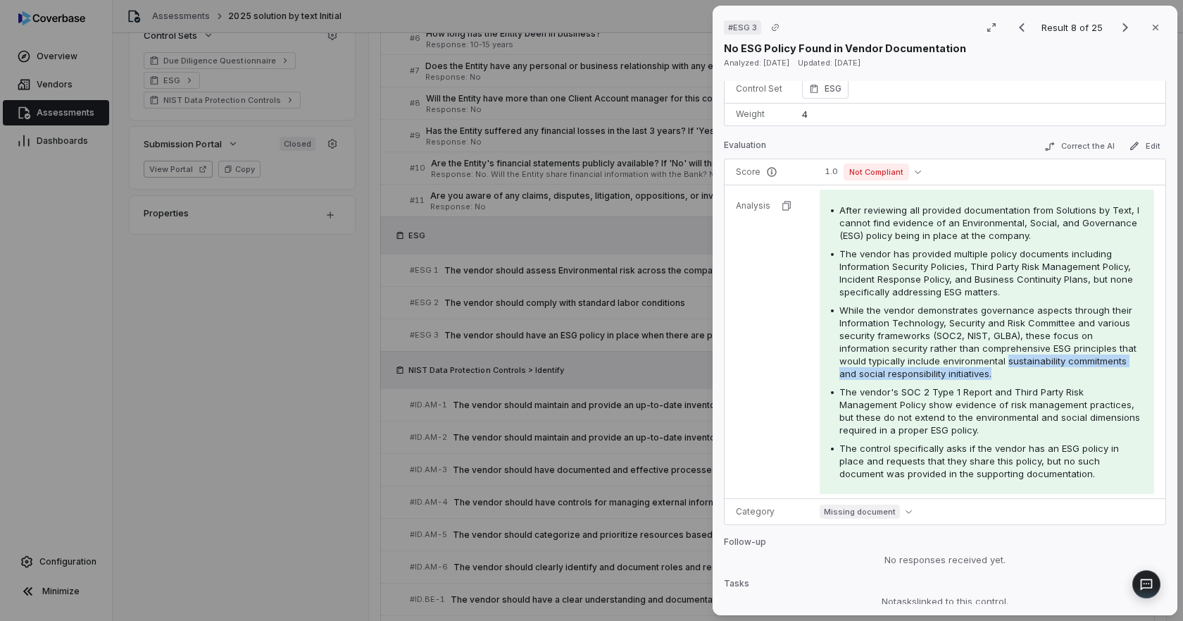
drag, startPoint x: 1003, startPoint y: 363, endPoint x: 1028, endPoint y: 373, distance: 26.8
click at [1011, 373] on div "While the vendor demonstrates governance aspects through their Information Tech…" at bounding box center [992, 342] width 304 height 76
copy span "sustainability commitments and social responsibility initiatives."
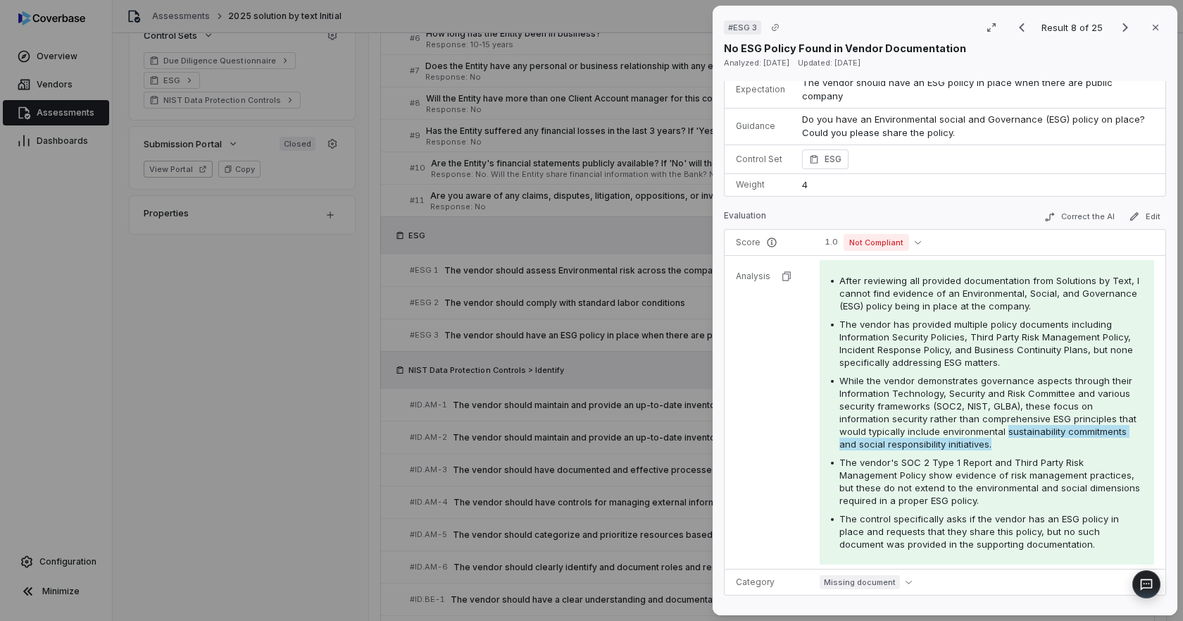
scroll to position [0, 0]
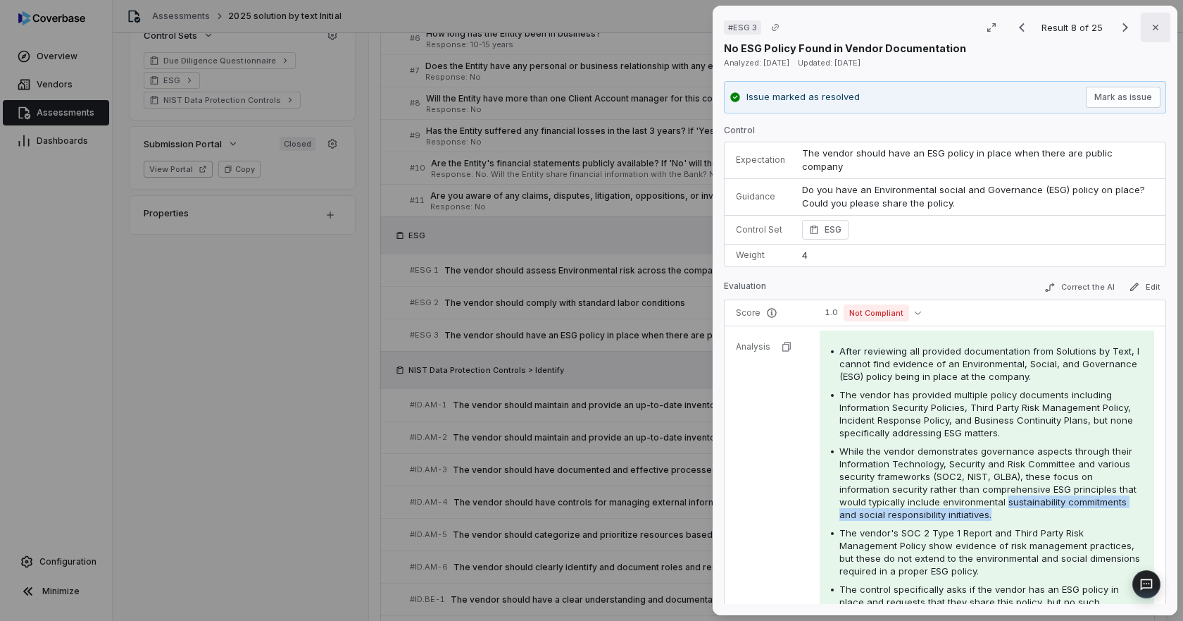
click at [1011, 20] on button "Close" at bounding box center [1156, 28] width 30 height 30
